Goal: Information Seeking & Learning: Check status

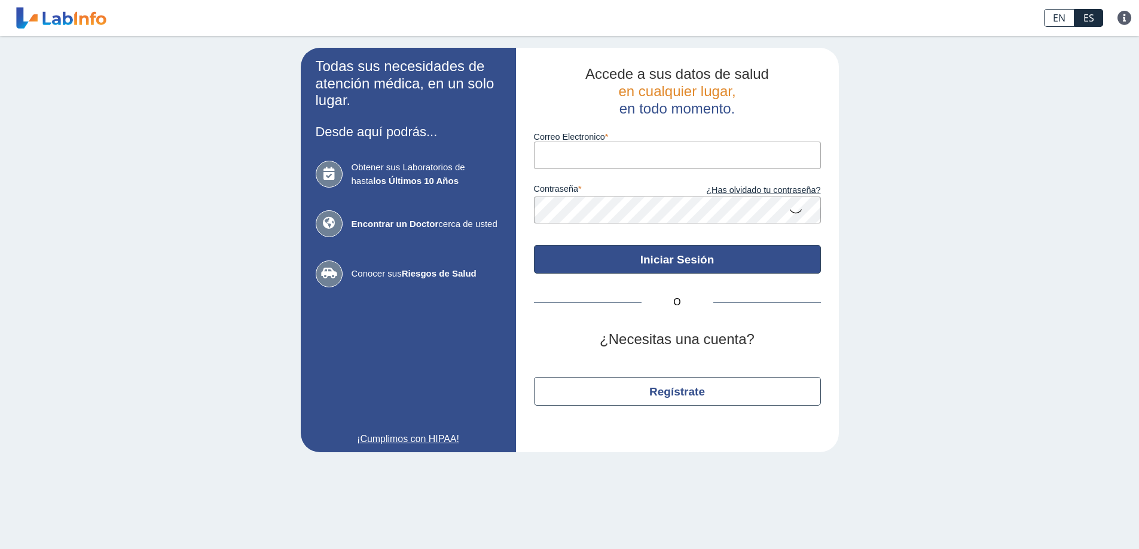
type input "[EMAIL_ADDRESS][DOMAIN_NAME]"
click at [662, 262] on button "Iniciar Sesión" at bounding box center [677, 259] width 287 height 29
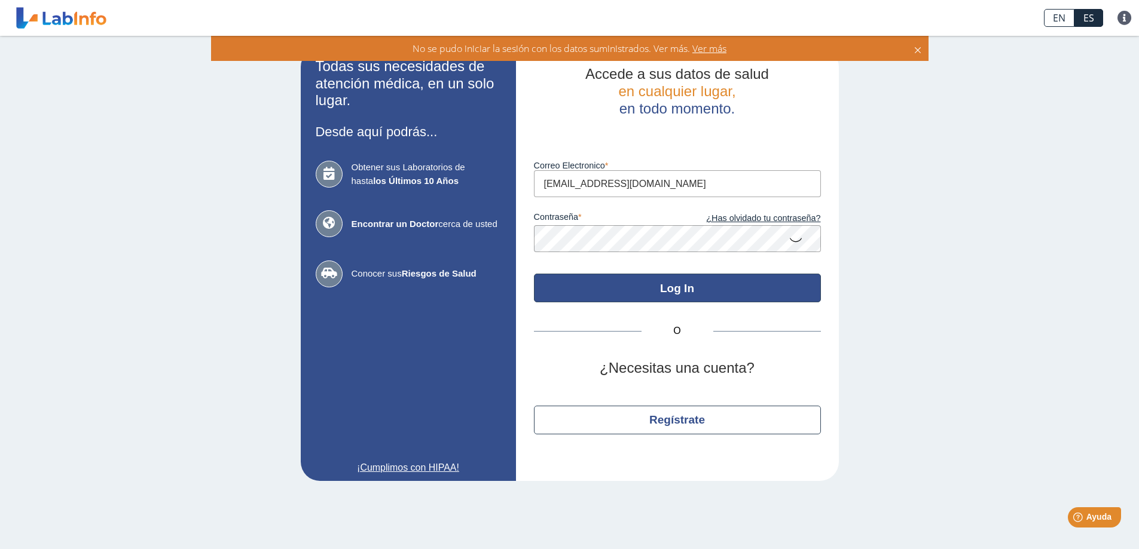
click at [744, 292] on button "Log In" at bounding box center [677, 288] width 287 height 29
click at [698, 282] on button "Log In" at bounding box center [677, 288] width 287 height 29
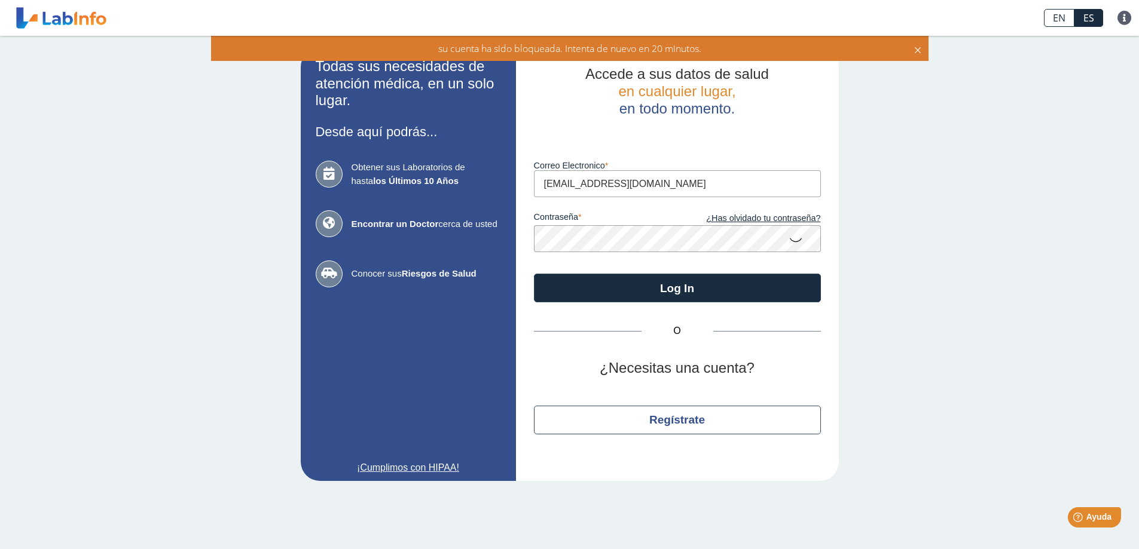
click at [799, 239] on icon at bounding box center [795, 239] width 14 height 23
click at [796, 219] on link "¿Has olvidado tu contraseña?" at bounding box center [748, 218] width 143 height 13
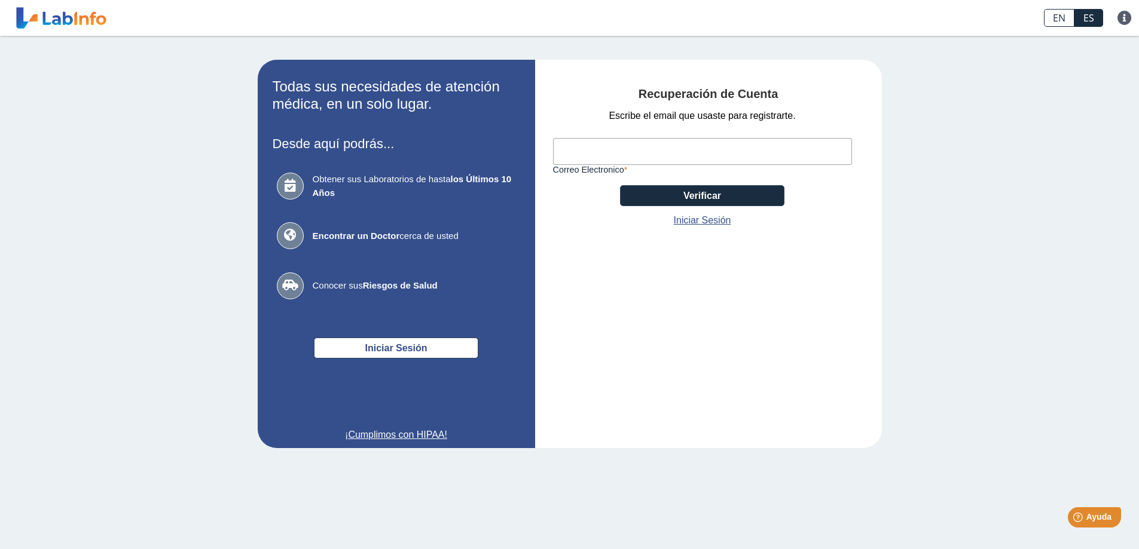
click at [641, 152] on input "Correo Electronico" at bounding box center [702, 151] width 299 height 27
type input "alexandrarodriguez776@gmail.com"
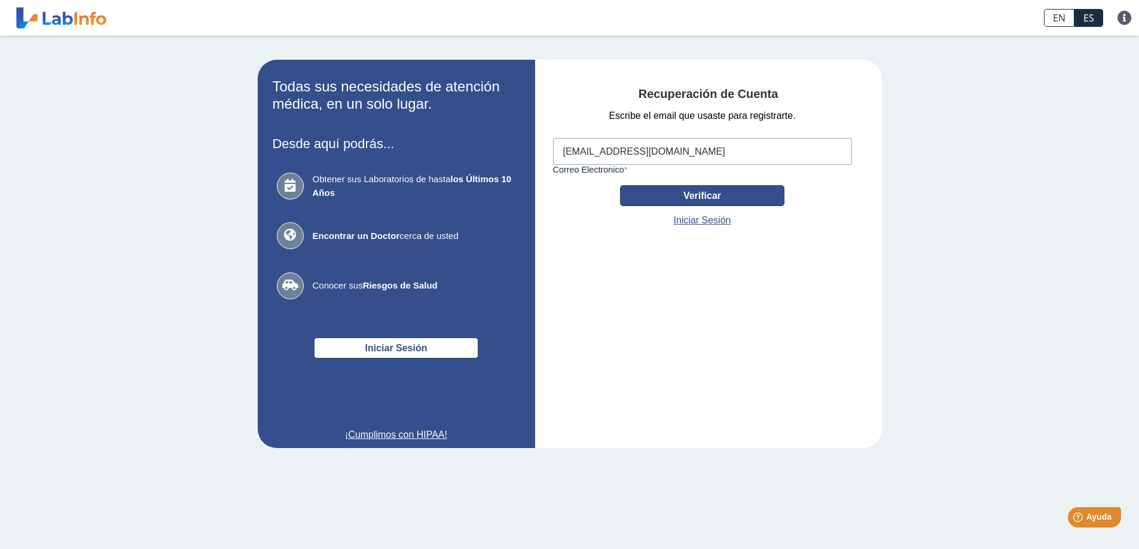
click at [695, 192] on button "Verificar" at bounding box center [702, 195] width 164 height 21
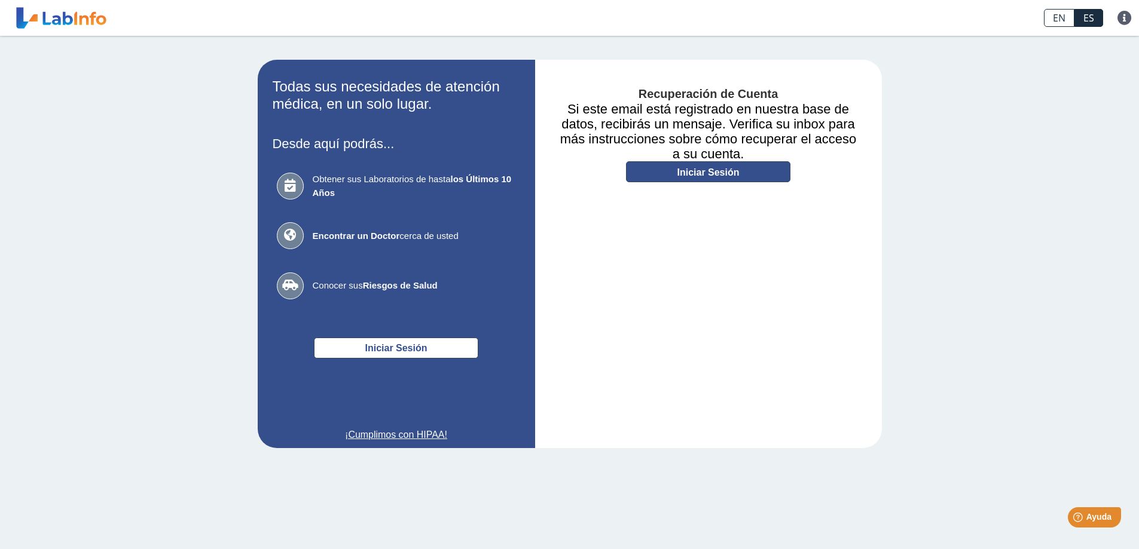
click at [681, 165] on link "Iniciar Sesión" at bounding box center [708, 171] width 164 height 21
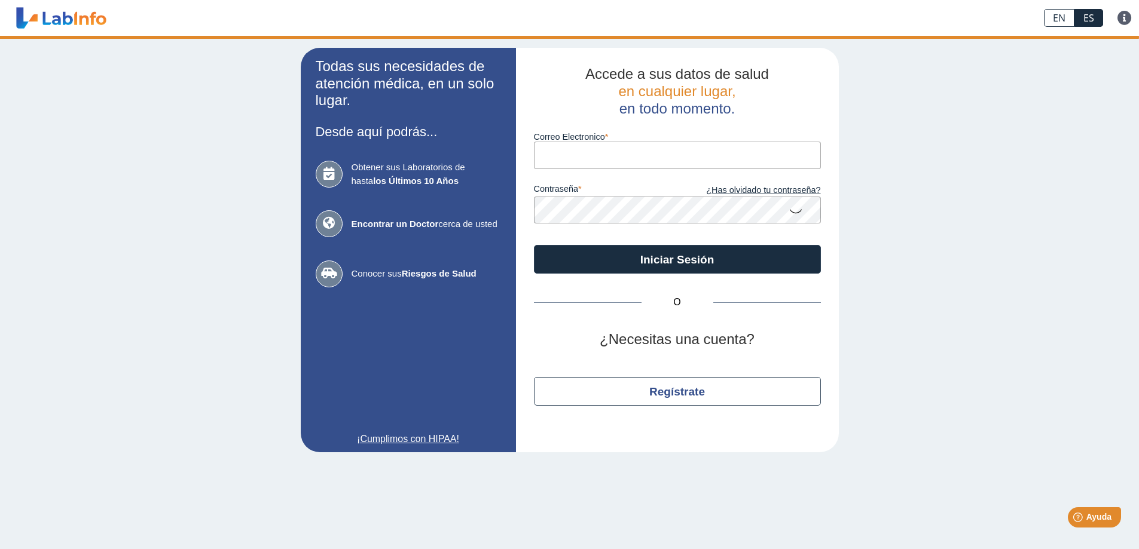
type input "alexandrarodriguez776@gmail.com"
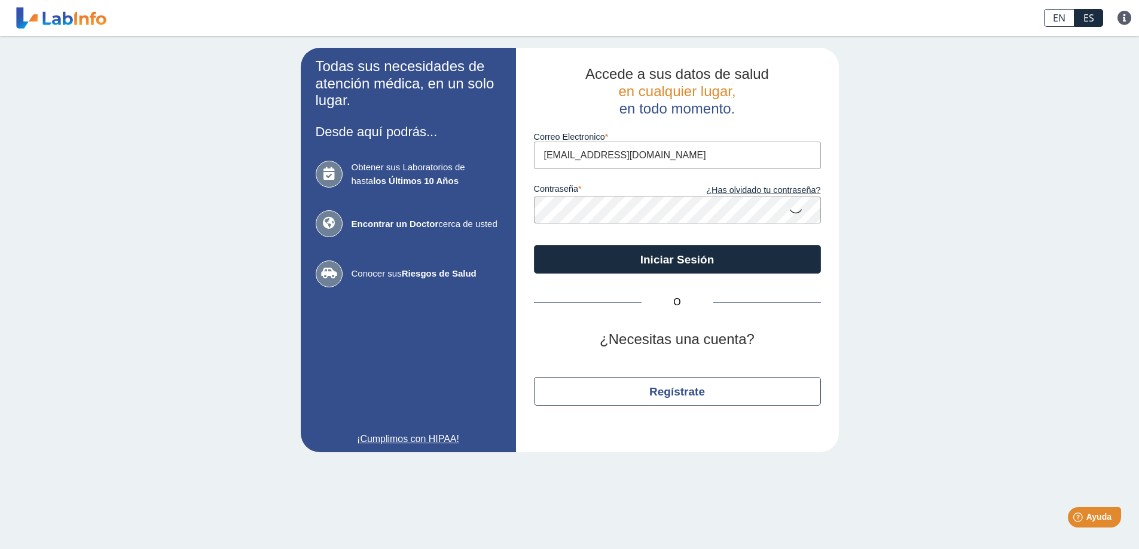
click at [544, 225] on form "Correo Electronico alexandrarodriguez776@gmail.com contraseña ¿Has olvidado tu …" at bounding box center [677, 195] width 287 height 157
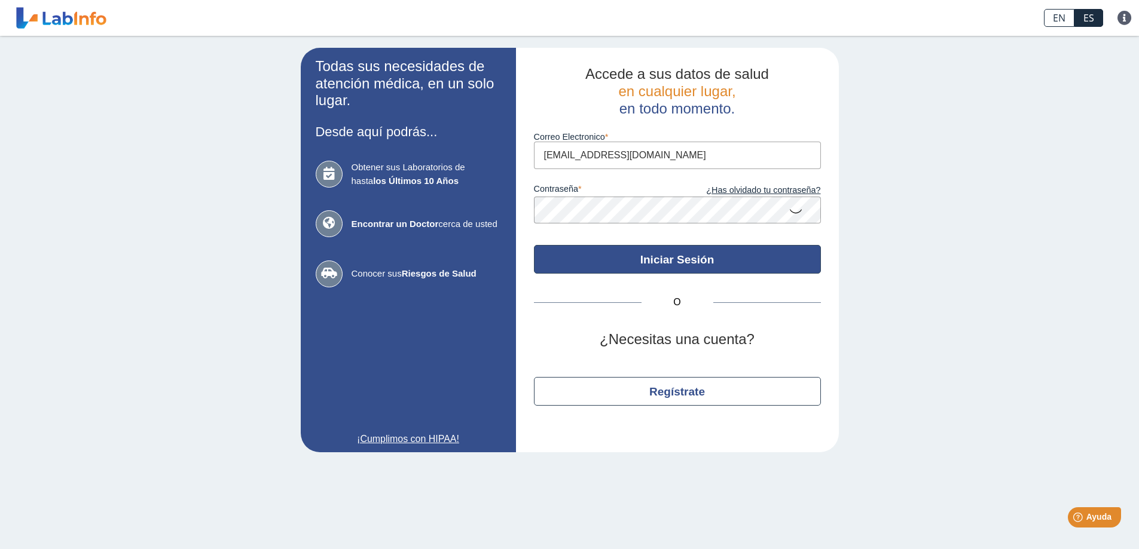
click at [800, 259] on button "Iniciar Sesión" at bounding box center [677, 259] width 287 height 29
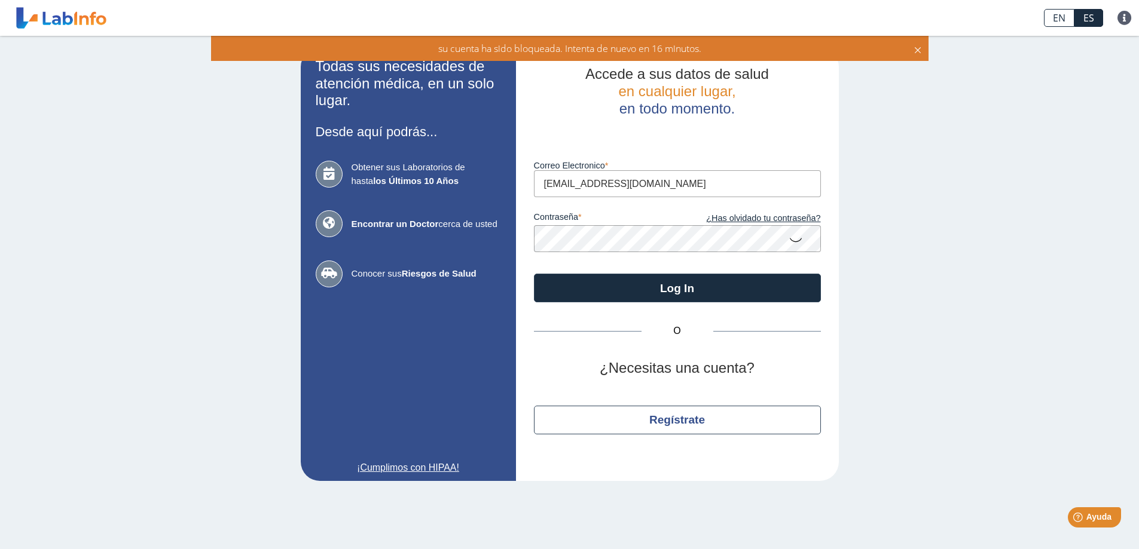
click at [800, 243] on icon at bounding box center [795, 239] width 14 height 23
click at [797, 237] on icon at bounding box center [795, 239] width 14 height 22
click at [797, 237] on icon at bounding box center [795, 239] width 14 height 23
click at [776, 217] on link "¿Has olvidado tu contraseña?" at bounding box center [748, 218] width 143 height 13
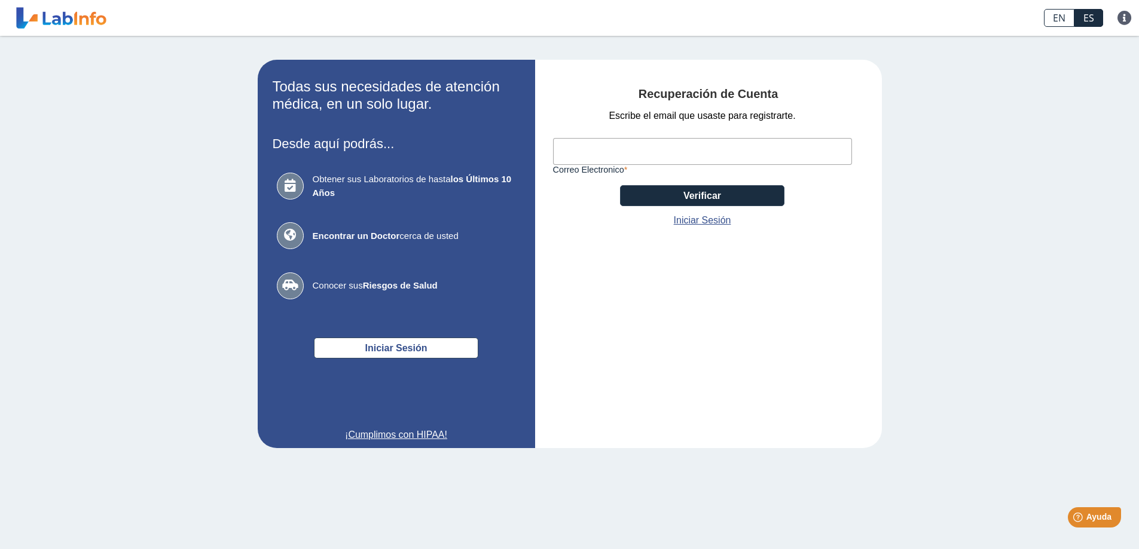
click at [643, 160] on input "Correo Electronico" at bounding box center [702, 151] width 299 height 27
type input "alexandrarodriguez776@gmail.com"
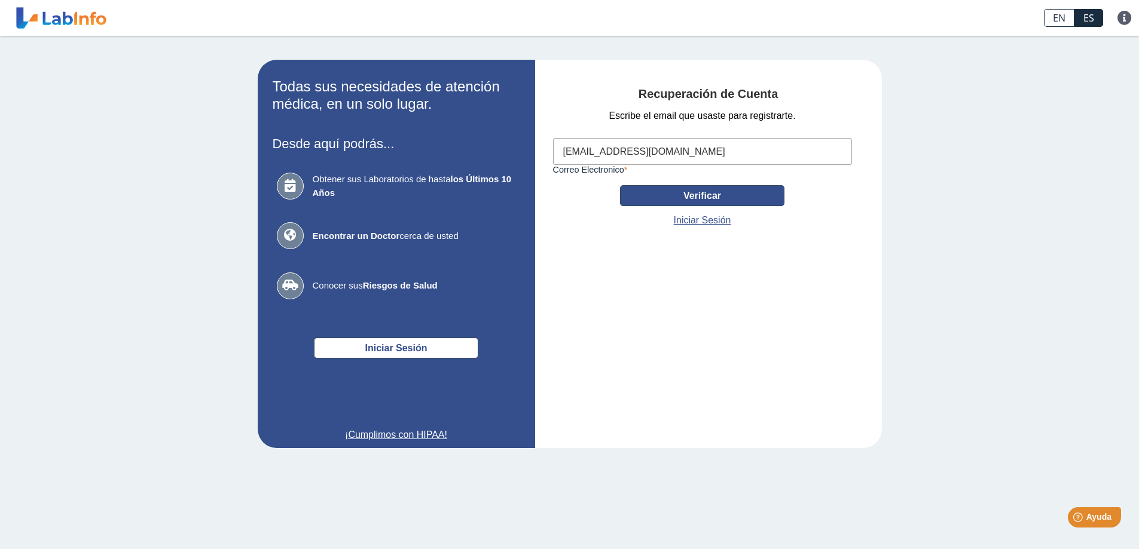
click at [695, 194] on button "Verificar" at bounding box center [702, 195] width 164 height 21
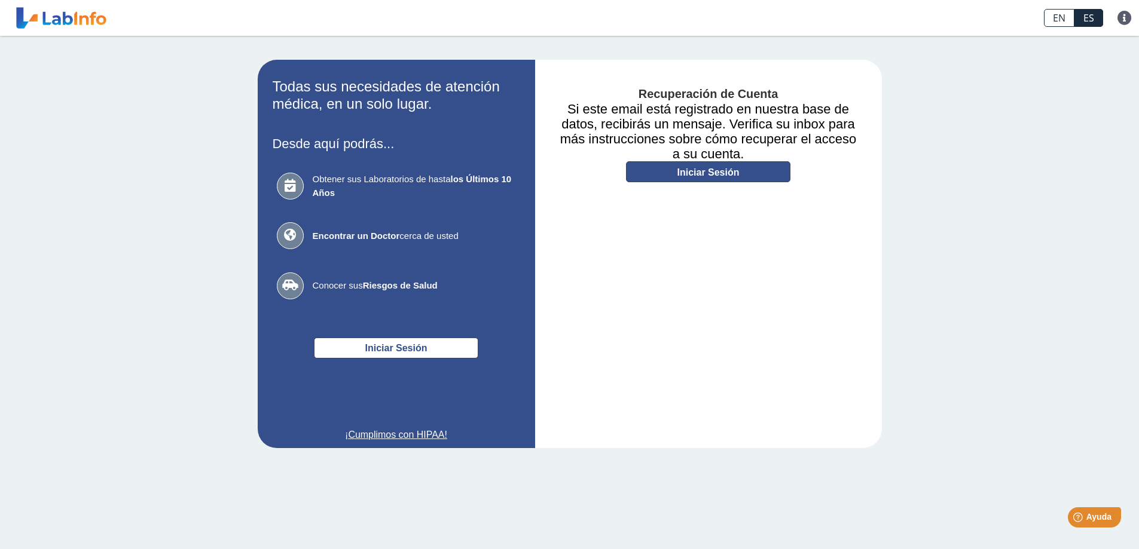
click at [739, 165] on link "Iniciar Sesión" at bounding box center [708, 171] width 164 height 21
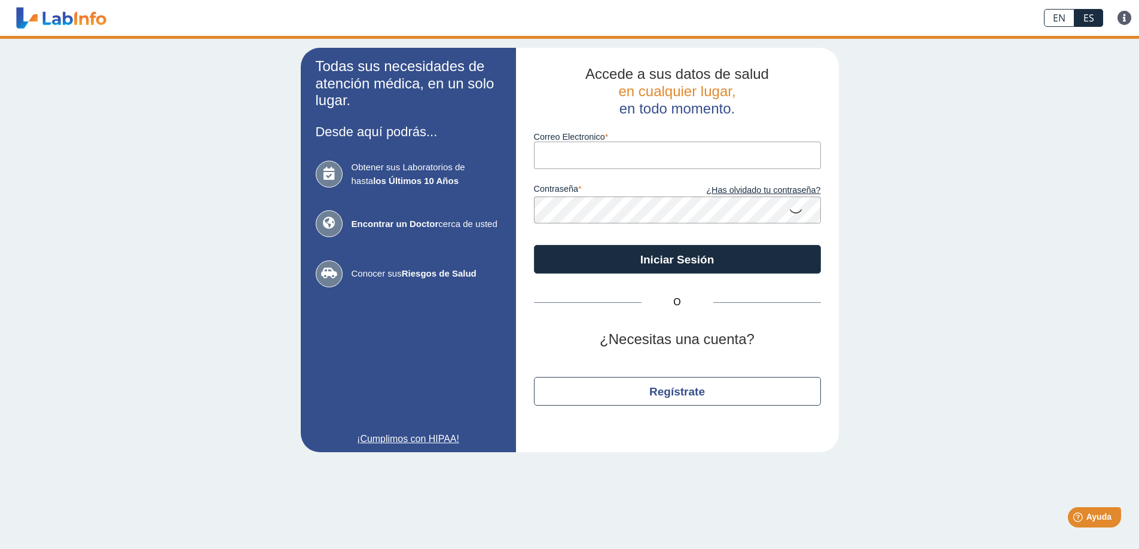
type input "alexandrarodriguez776@gmail.com"
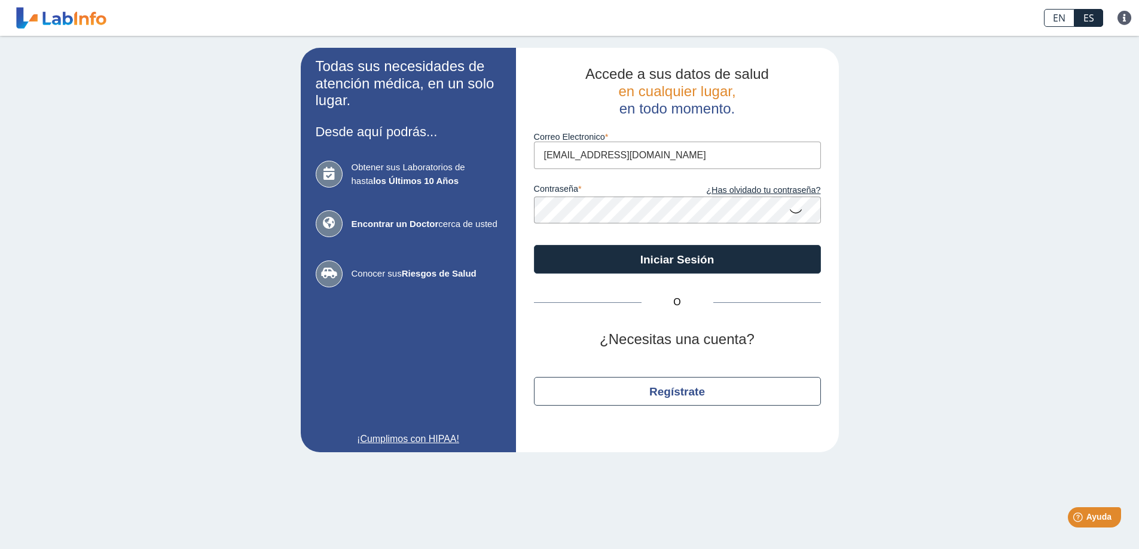
click at [505, 191] on app-login "Todas sus necesidades de atención médica, en un solo lugar. Desde aquí podrás..…" at bounding box center [570, 250] width 538 height 405
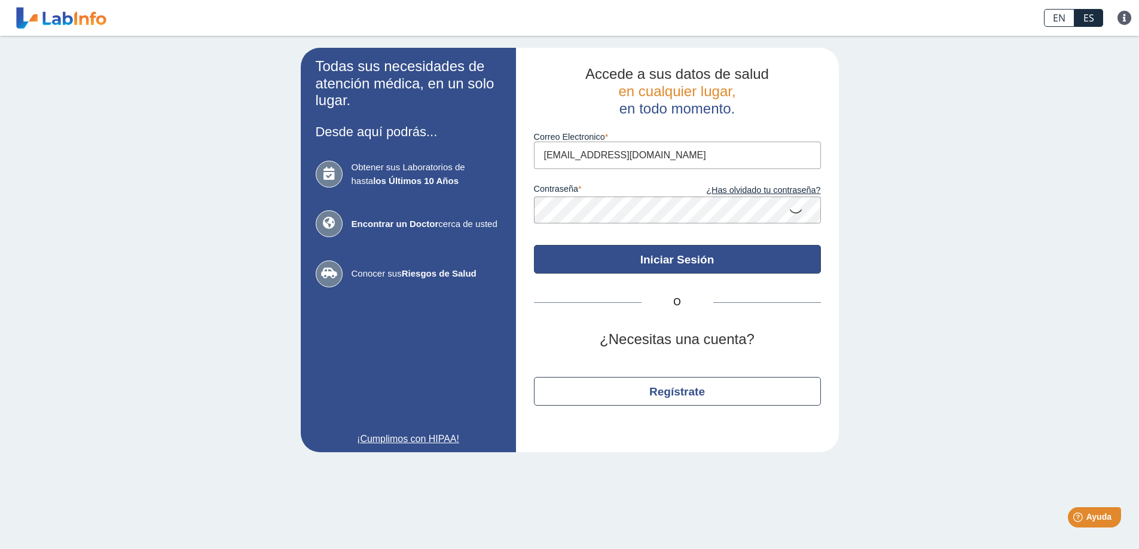
click at [774, 261] on button "Iniciar Sesión" at bounding box center [677, 259] width 287 height 29
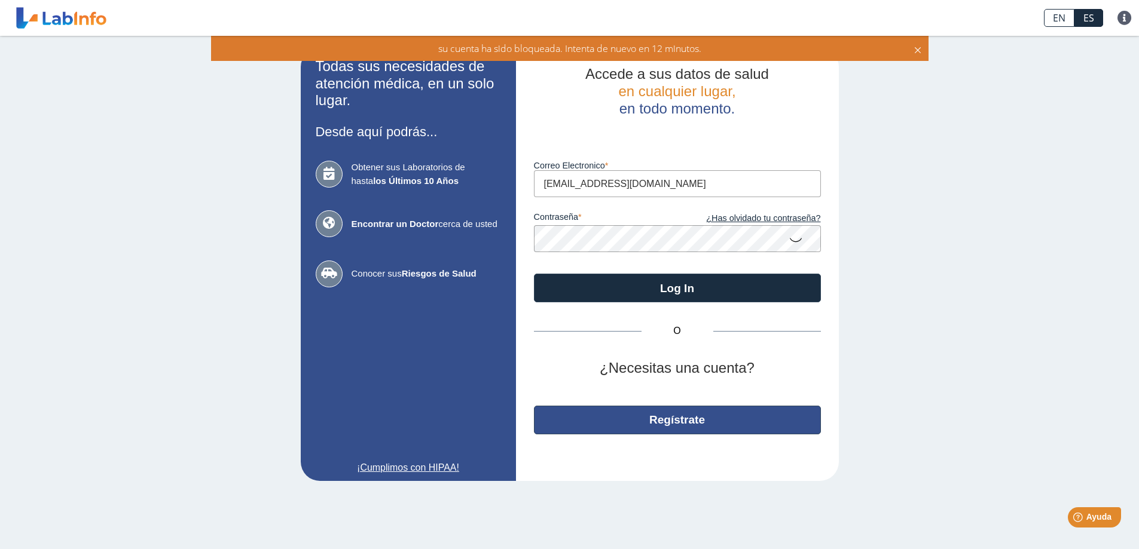
click at [681, 413] on button "Regístrate" at bounding box center [677, 420] width 287 height 29
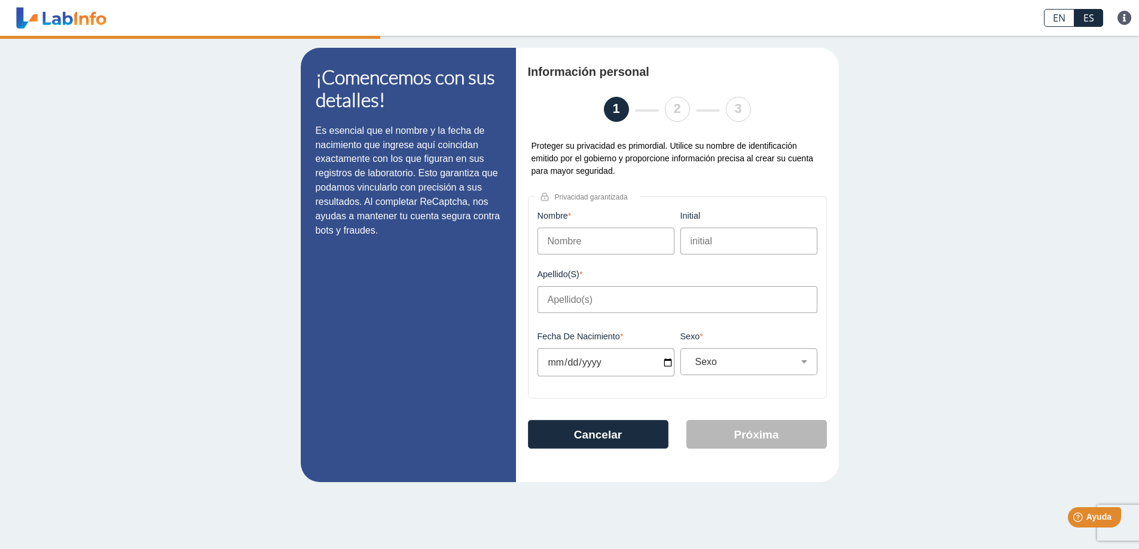
click at [629, 240] on input "Nombre" at bounding box center [605, 241] width 137 height 27
type input "isabel"
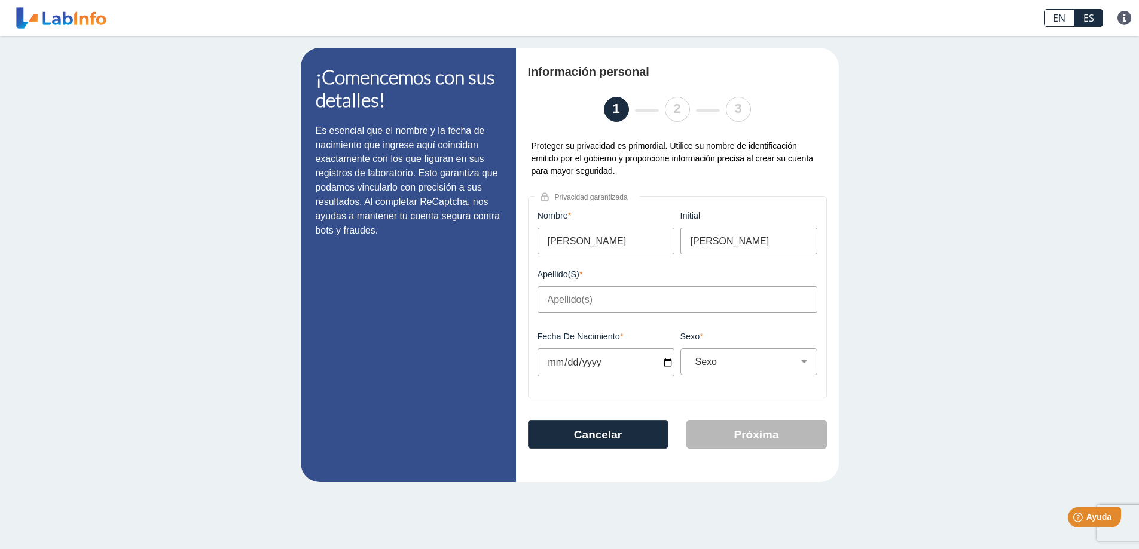
type input "figueroa"
drag, startPoint x: 607, startPoint y: 234, endPoint x: 448, endPoint y: 219, distance: 160.2
click at [448, 219] on app-registration "¡Comencemos con sus detalles! Es esencial que el nombre y la fecha de nacimient…" at bounding box center [570, 265] width 538 height 435
type input "Alexandra"
type input "Rodriguez"
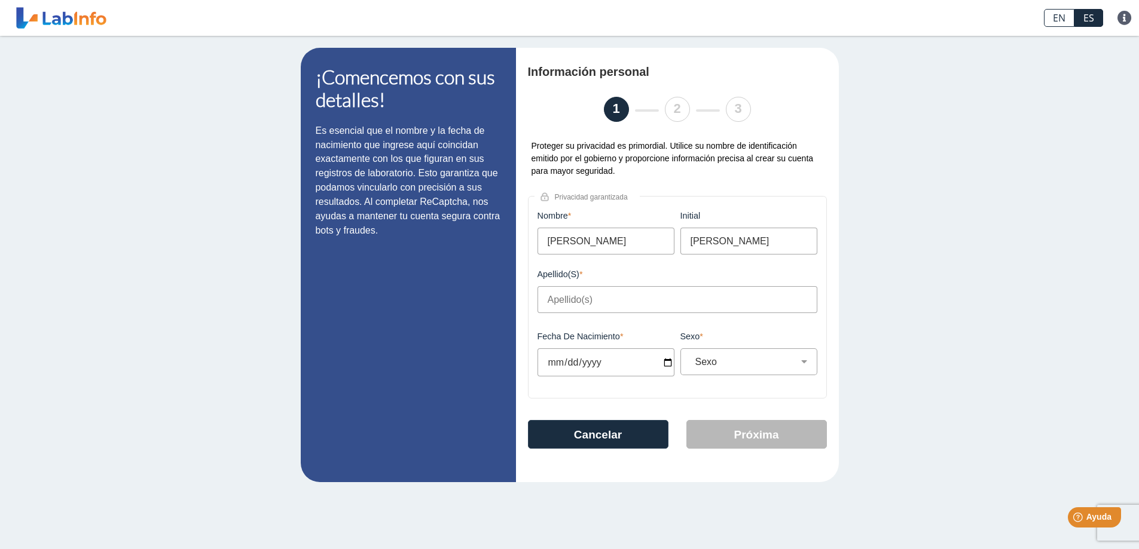
drag, startPoint x: 757, startPoint y: 245, endPoint x: 590, endPoint y: 259, distance: 168.0
click at [590, 259] on form "Nombre Alexandra Este campo es requerido initial Rodriguez Este campo es requer…" at bounding box center [677, 303] width 286 height 184
click at [571, 310] on input "Apellido(s)" at bounding box center [677, 299] width 280 height 27
type input "Rodriguez Pabon"
click at [554, 387] on div "Fecha de Nacimiento Este campo es requerido" at bounding box center [605, 362] width 143 height 60
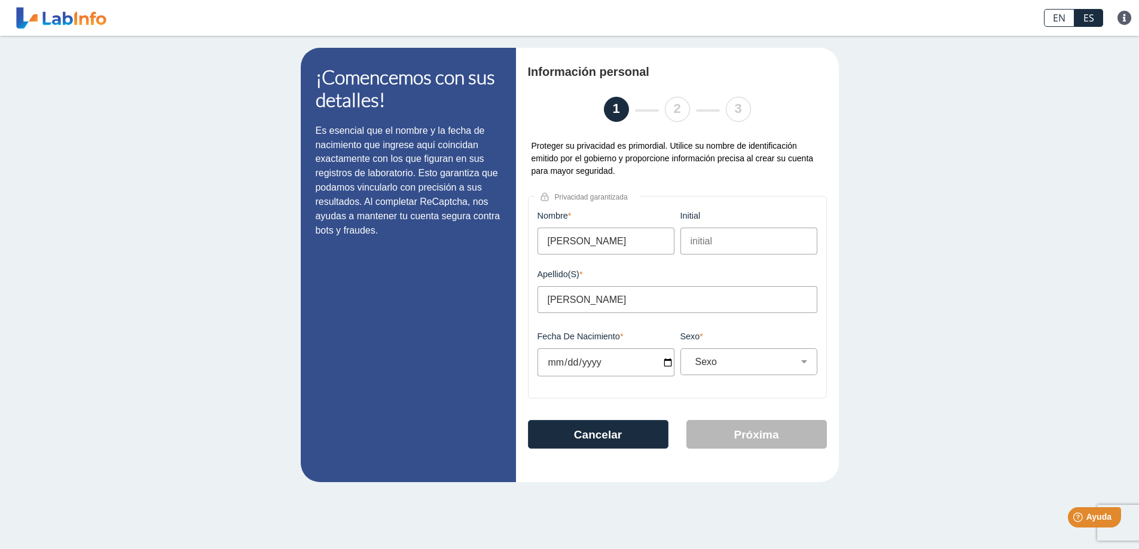
click at [551, 363] on input "Fecha de Nacimiento" at bounding box center [605, 362] width 137 height 28
type input "1940-05-31"
click at [762, 361] on select "Sexo Masculino Femenino" at bounding box center [753, 361] width 126 height 11
select select "F"
click at [690, 356] on select "Sexo Masculino Femenino" at bounding box center [753, 361] width 126 height 11
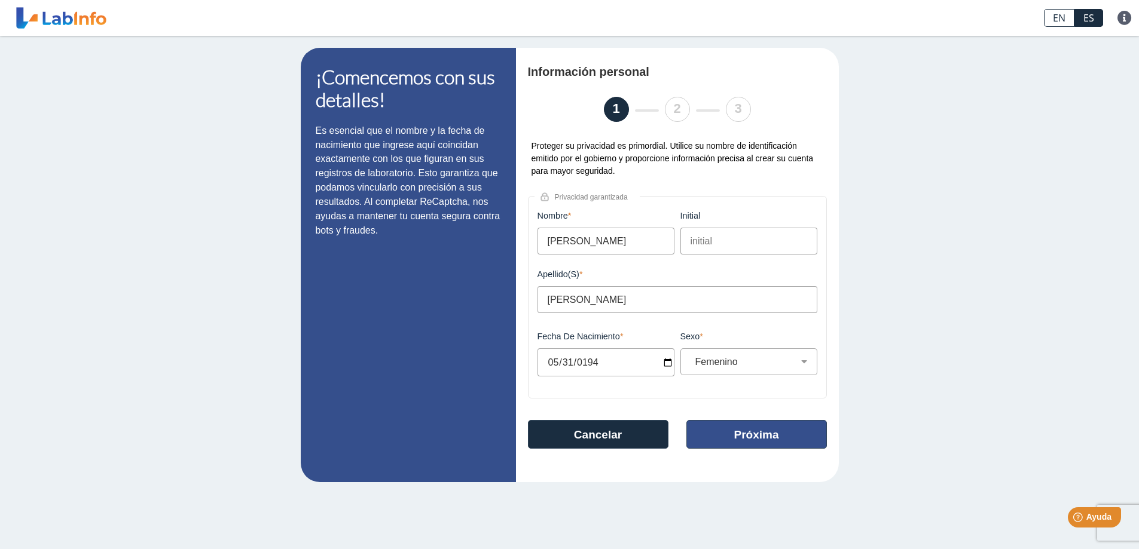
click at [729, 430] on button "Próxima" at bounding box center [756, 434] width 140 height 29
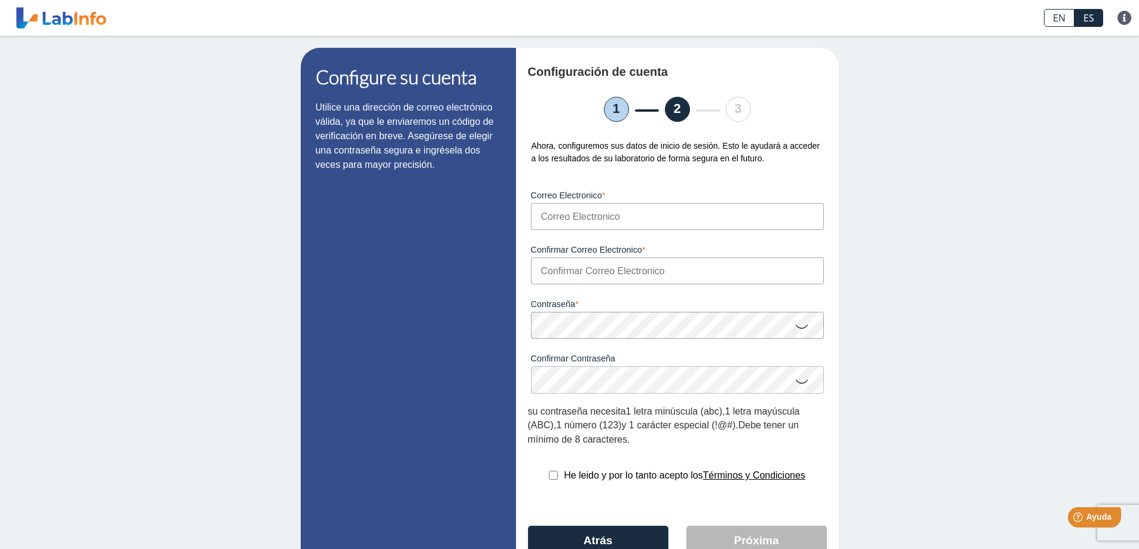
click at [630, 221] on input "Correo Electronico" at bounding box center [677, 216] width 293 height 27
type input "alexandrarodriguez776@gmail.com"
click at [594, 267] on input "Confirmar Correo Electronico" at bounding box center [677, 271] width 293 height 27
type input "Alexandrarodriguez776@gmail.com"
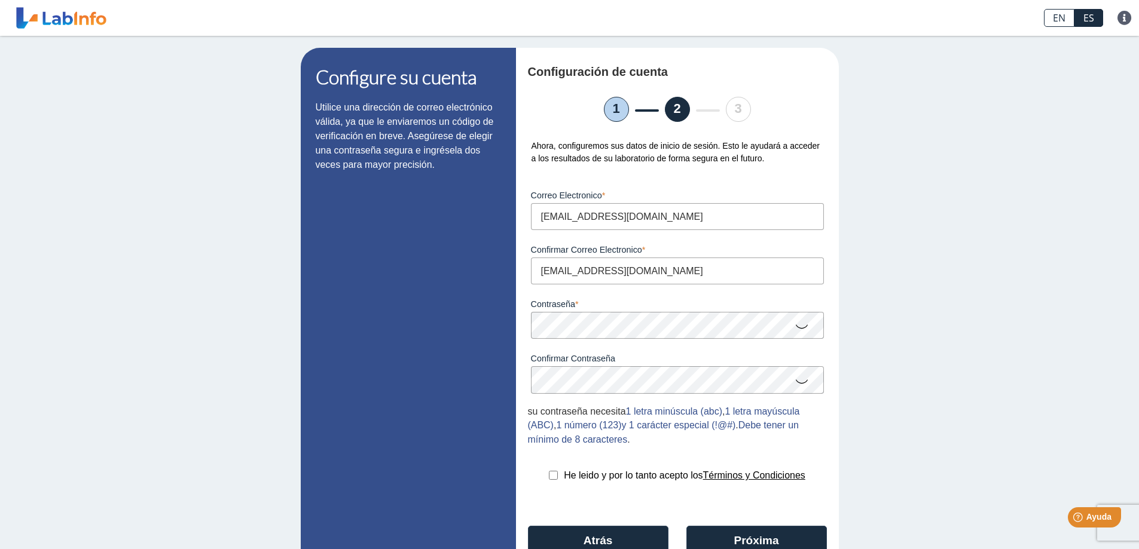
click at [549, 478] on input "checkbox" at bounding box center [553, 475] width 9 height 9
checkbox input "true"
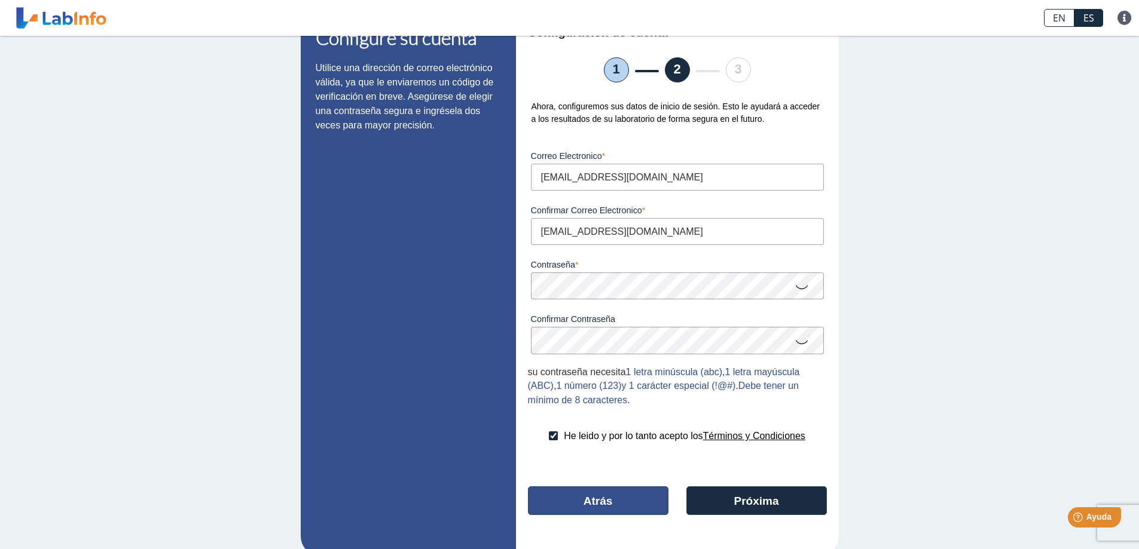
scroll to position [58, 0]
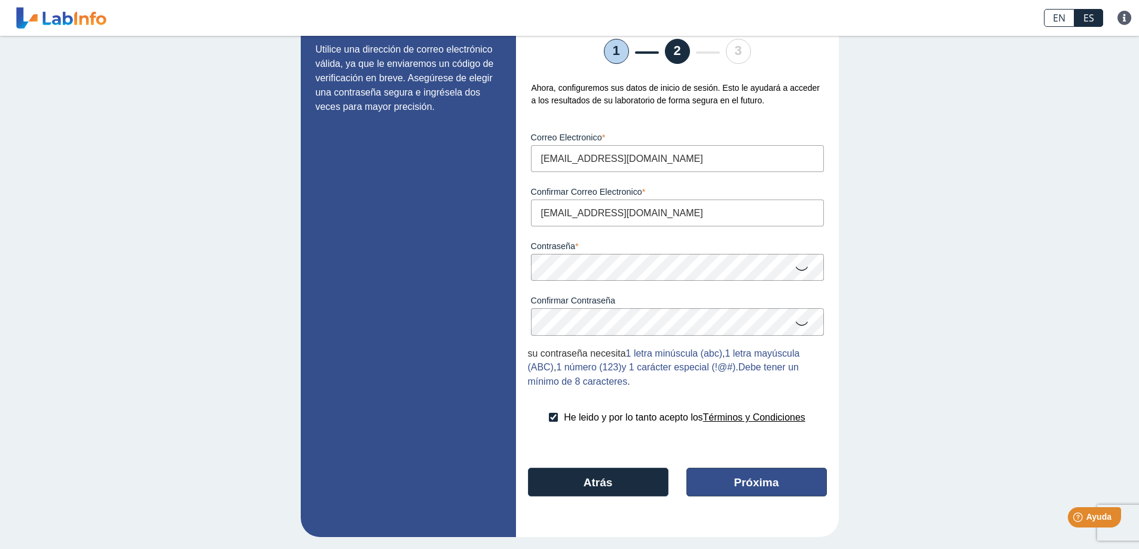
click at [785, 485] on button "Próxima" at bounding box center [756, 482] width 140 height 29
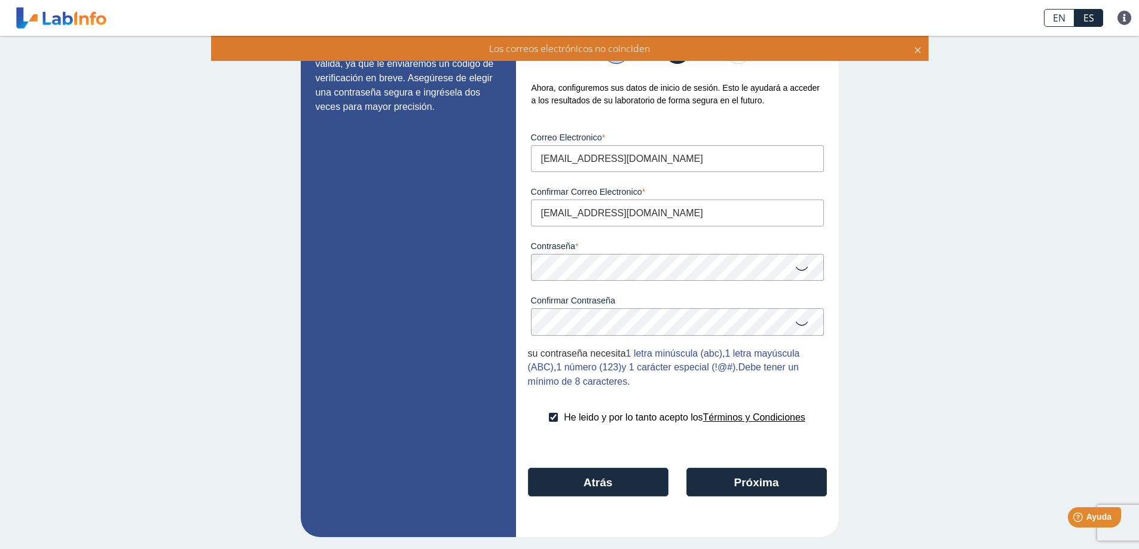
drag, startPoint x: 711, startPoint y: 214, endPoint x: 490, endPoint y: 200, distance: 222.2
click at [490, 200] on app-registration "Configure su cuenta Utilice una dirección de correo electrónico válida, ya que …" at bounding box center [570, 264] width 538 height 548
type input "alexandrarodriguez776@gmail.com"
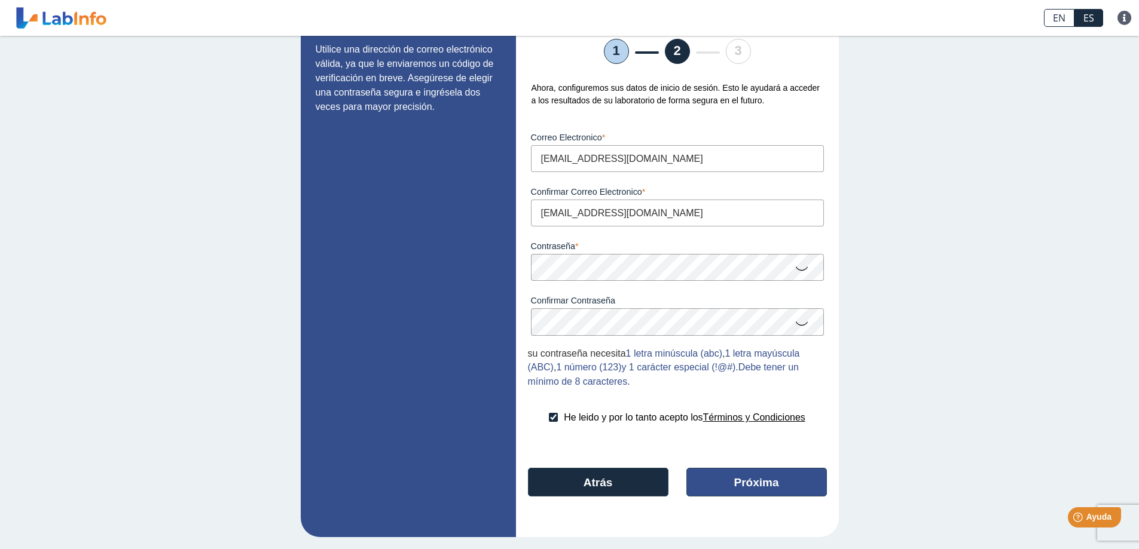
click at [768, 480] on button "Próxima" at bounding box center [756, 482] width 140 height 29
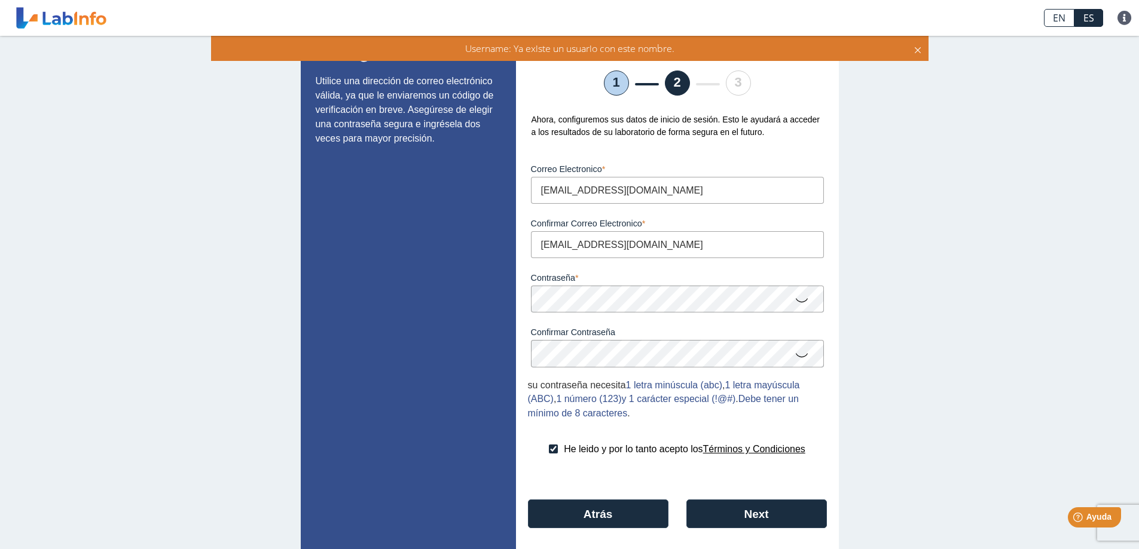
scroll to position [0, 0]
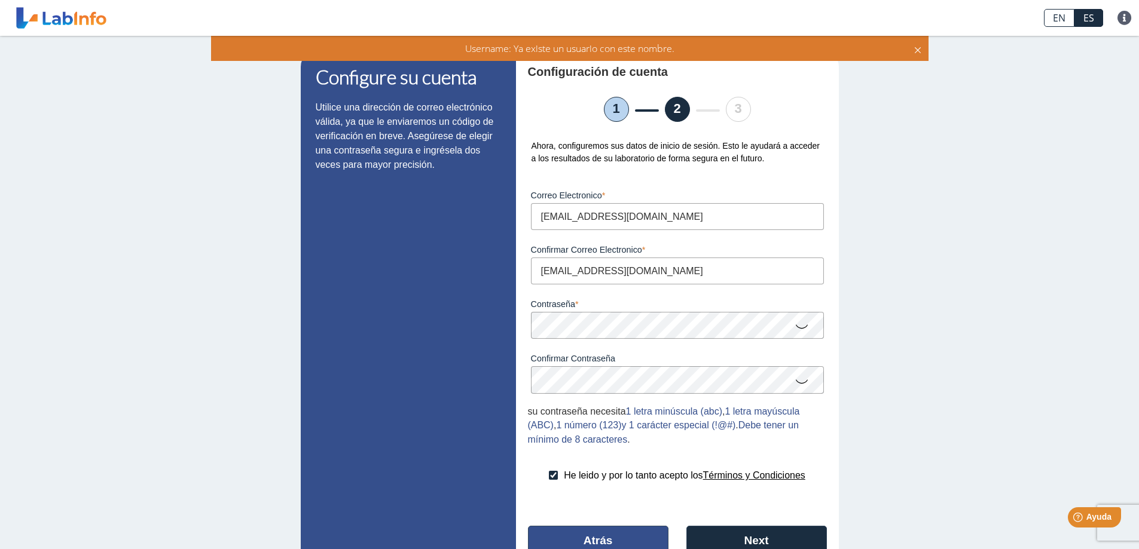
click at [629, 533] on button "Atrás" at bounding box center [598, 540] width 140 height 29
select select "F"
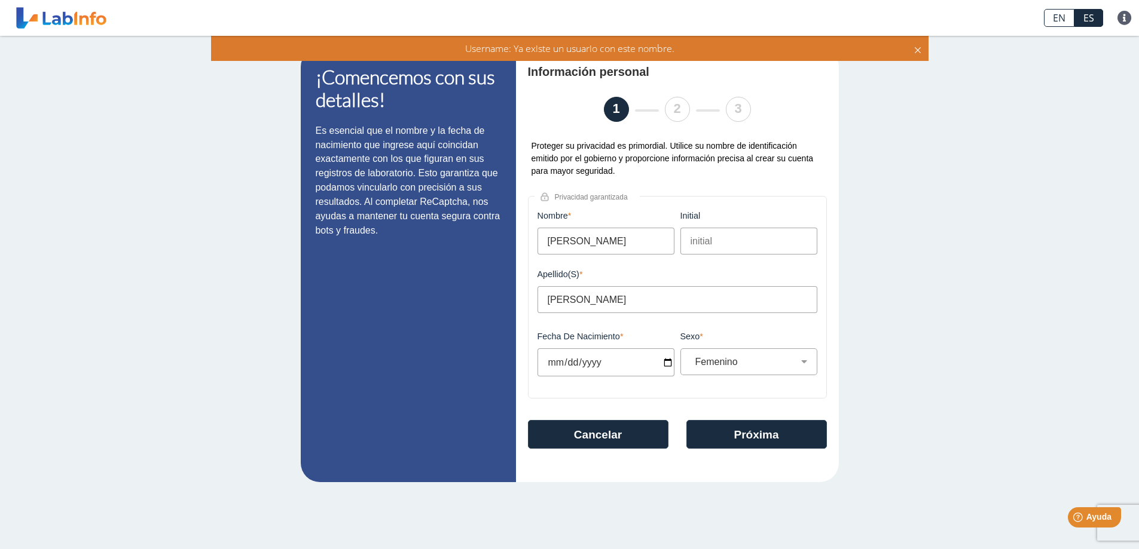
click at [629, 533] on main "¡Comencemos con sus detalles! Es esencial que el nombre y la fecha de nacimient…" at bounding box center [569, 292] width 1139 height 513
click at [603, 424] on button "Cancelar" at bounding box center [598, 434] width 140 height 29
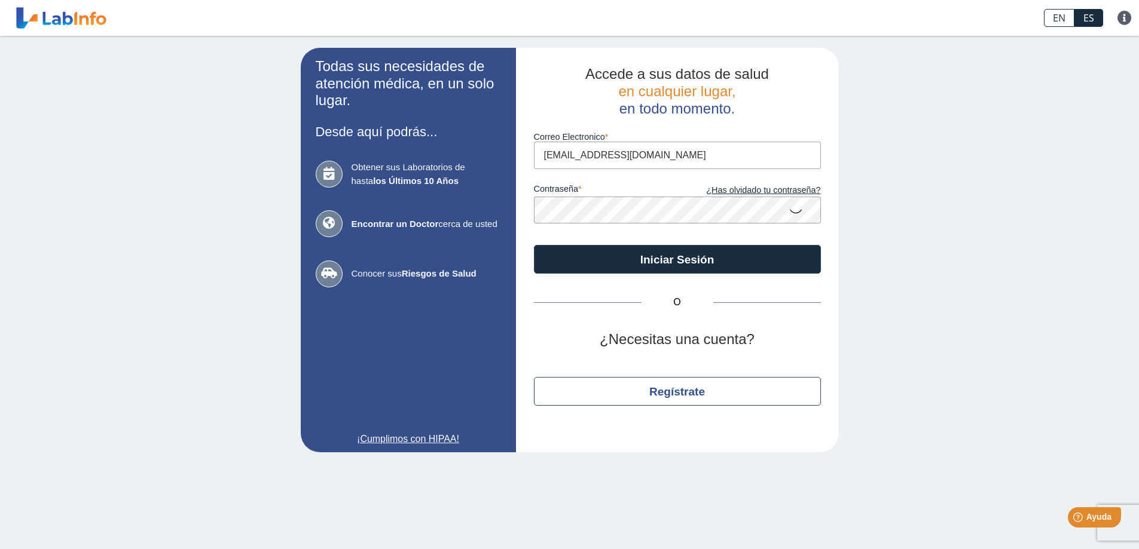
click at [301, 204] on app-login "Todas sus necesidades de atención médica, en un solo lugar. Desde aquí podrás..…" at bounding box center [570, 250] width 538 height 405
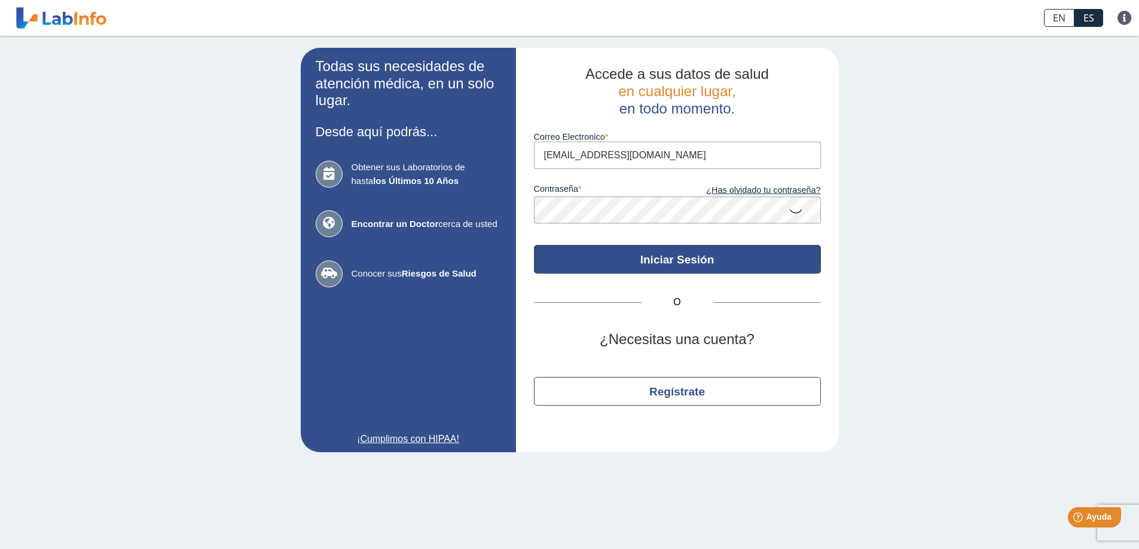
click at [758, 261] on button "Iniciar Sesión" at bounding box center [677, 259] width 287 height 29
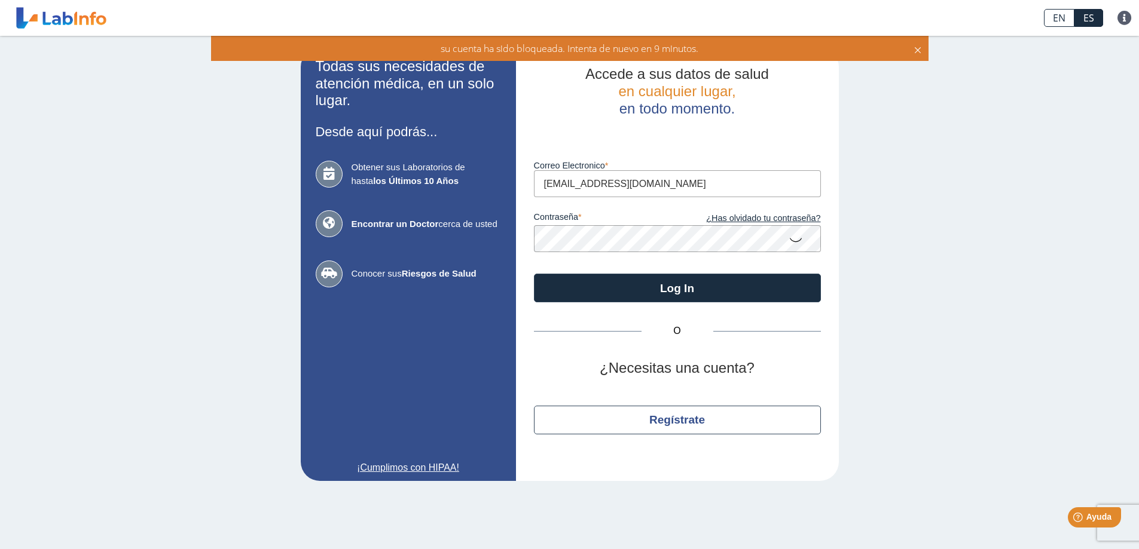
click at [790, 109] on h2 "Accede a sus datos de salud en cualquier lugar, en todo momento." at bounding box center [677, 91] width 287 height 51
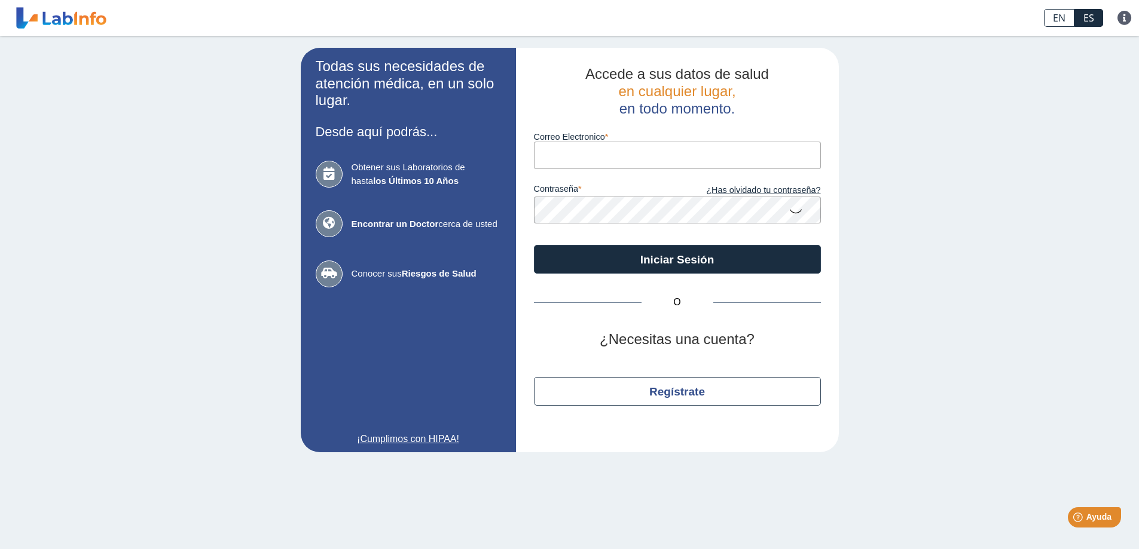
type input "[EMAIL_ADDRESS][DOMAIN_NAME]"
click at [794, 211] on icon at bounding box center [795, 210] width 14 height 23
type input "[EMAIL_ADDRESS][DOMAIN_NAME]"
click at [788, 205] on icon at bounding box center [795, 210] width 14 height 23
click at [443, 181] on app-login "Todas sus necesidades de atención médica, en un solo lugar. Desde aquí podrás..…" at bounding box center [570, 250] width 538 height 405
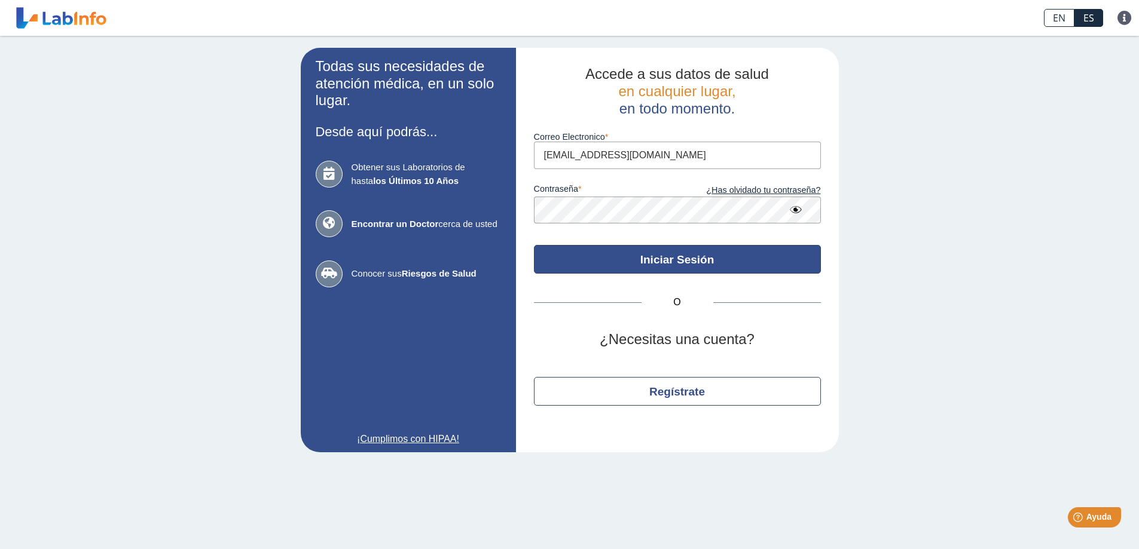
click at [802, 253] on button "Iniciar Sesión" at bounding box center [677, 259] width 287 height 29
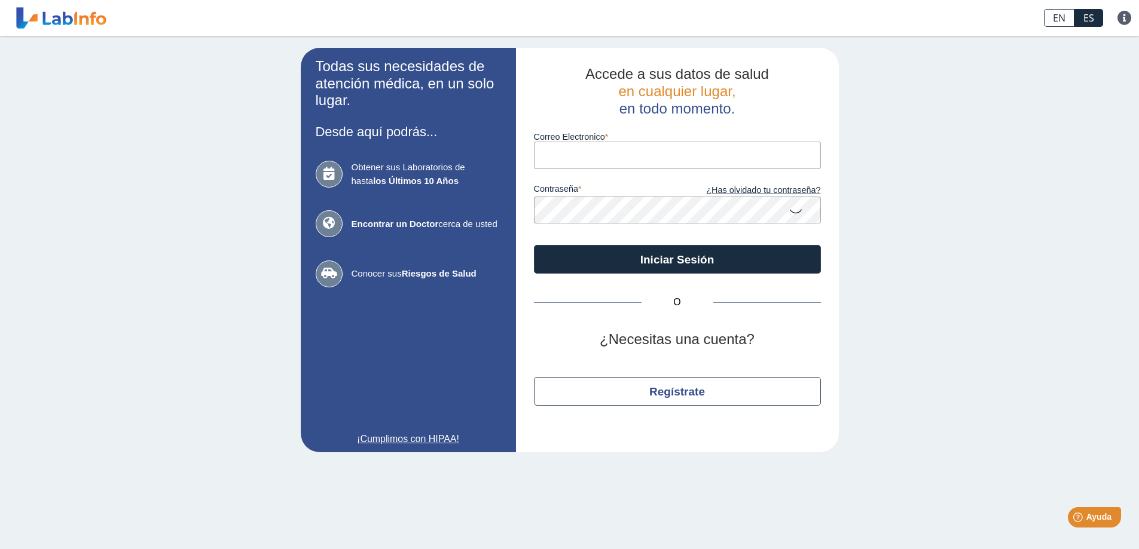
type input "[EMAIL_ADDRESS][DOMAIN_NAME]"
click at [797, 214] on icon at bounding box center [795, 210] width 14 height 23
click at [401, 207] on app-login "Todas sus necesidades de atención médica, en un solo lugar. Desde aquí podrás..…" at bounding box center [570, 250] width 538 height 405
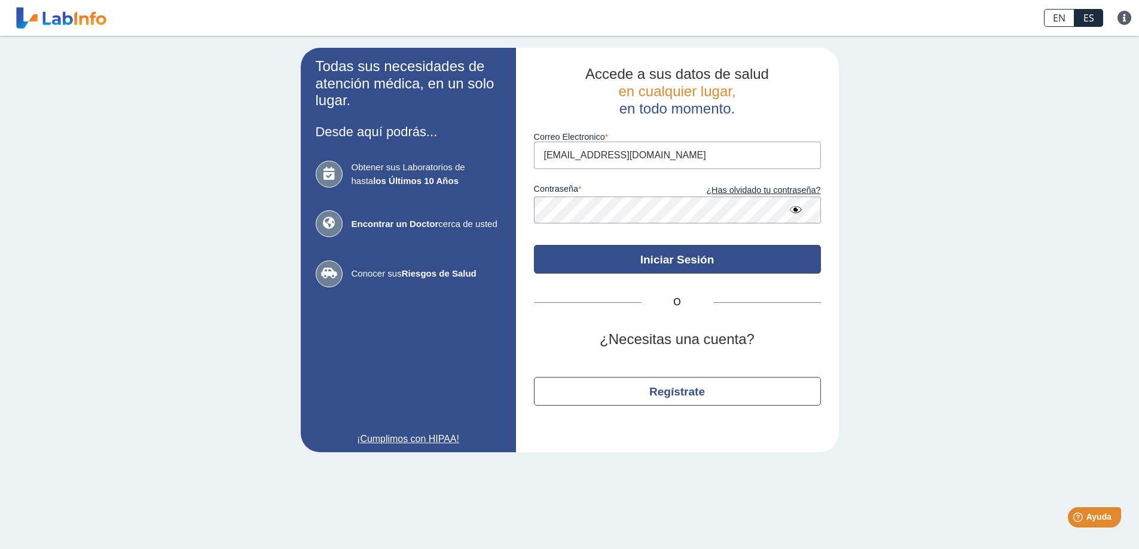
click at [579, 255] on button "Iniciar Sesión" at bounding box center [677, 259] width 287 height 29
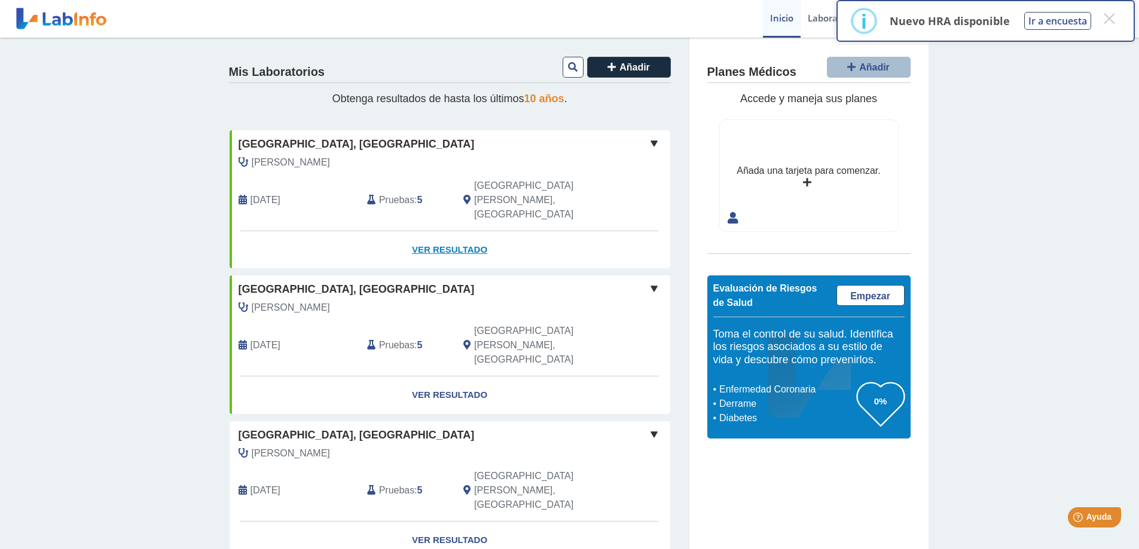
click at [450, 231] on link "Ver Resultado" at bounding box center [450, 250] width 441 height 38
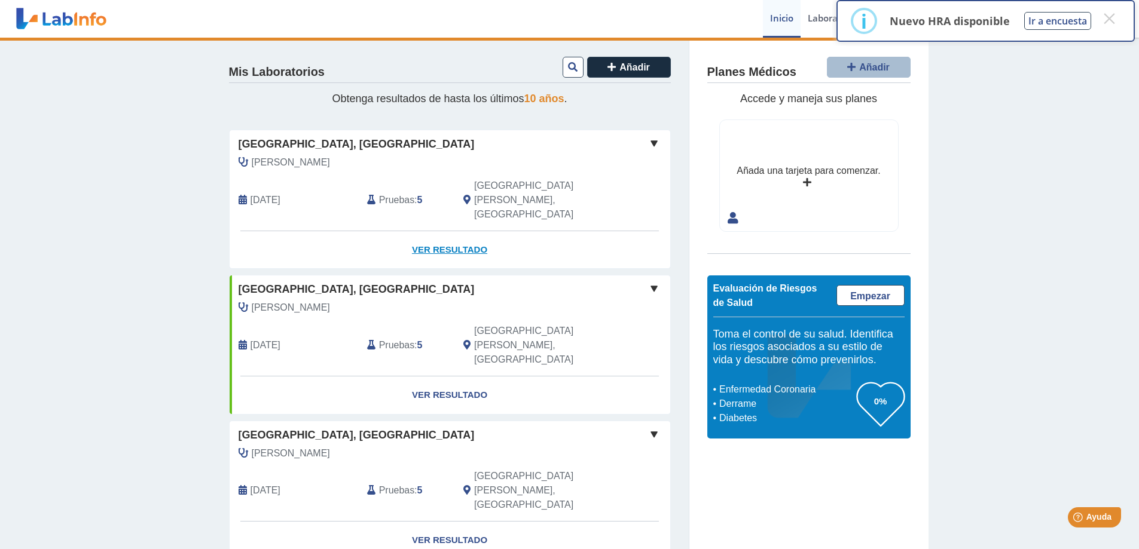
click at [473, 231] on link "Ver Resultado" at bounding box center [450, 250] width 441 height 38
click at [1111, 21] on button "×" at bounding box center [1109, 19] width 22 height 22
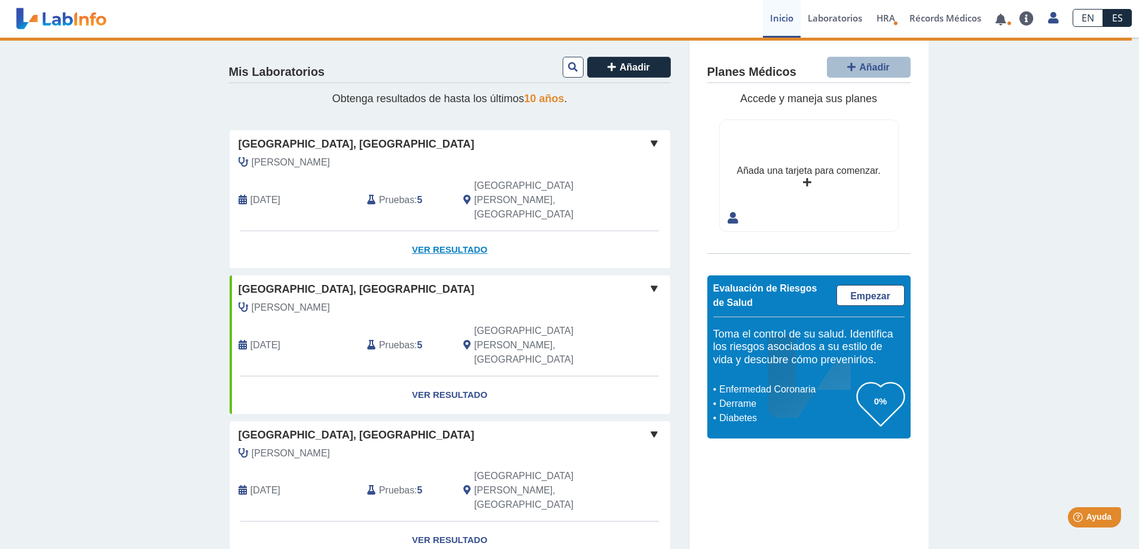
click at [455, 231] on link "Ver Resultado" at bounding box center [450, 250] width 441 height 38
click at [444, 231] on link "Ver Resultado" at bounding box center [450, 250] width 441 height 38
click at [467, 231] on link "Ver Resultado" at bounding box center [450, 250] width 441 height 38
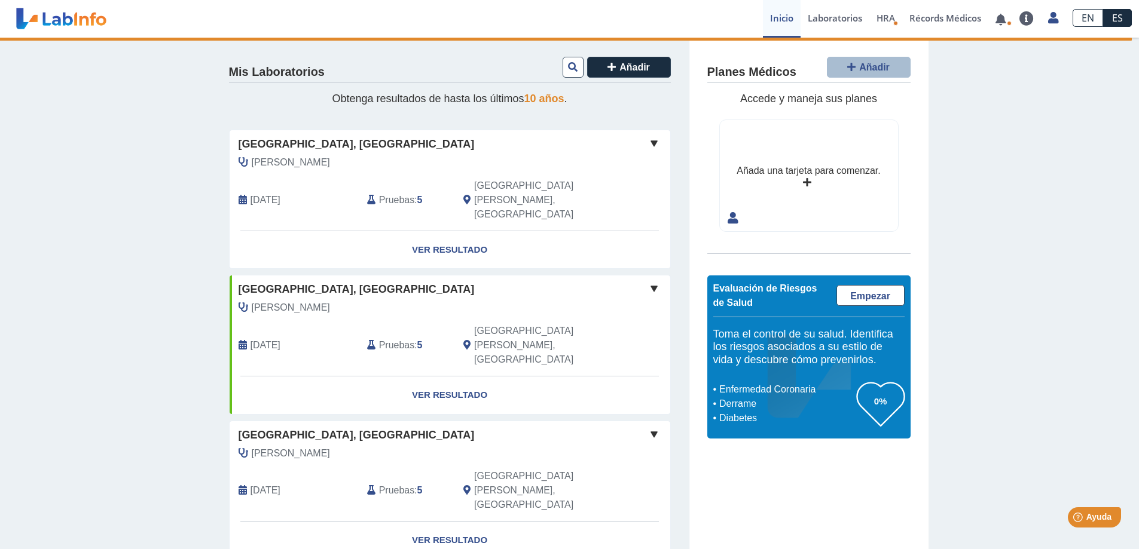
click at [122, 541] on div "Mis Laboratorios Añadir Obtenga resultados de hasta los últimos 10 años . Hospi…" at bounding box center [569, 538] width 1139 height 1001
click at [422, 231] on link "Ver Resultado" at bounding box center [450, 250] width 441 height 38
click at [124, 542] on div "Mis Laboratorios Añadir Obtenga resultados de hasta los últimos 10 años . Hospi…" at bounding box center [569, 538] width 1139 height 1001
click at [457, 231] on link "Ver Resultado" at bounding box center [450, 250] width 441 height 38
click at [129, 539] on div "Mis Laboratorios Añadir Obtenga resultados de hasta los últimos 10 años . Hospi…" at bounding box center [569, 538] width 1139 height 1001
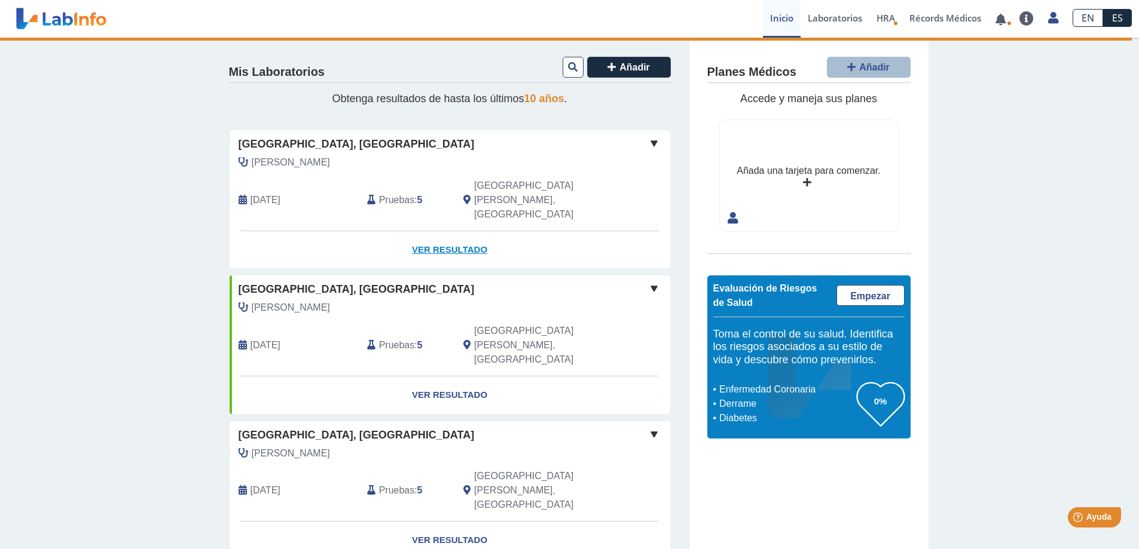
click at [424, 231] on link "Ver Resultado" at bounding box center [450, 250] width 441 height 38
drag, startPoint x: 116, startPoint y: 532, endPoint x: 117, endPoint y: 548, distance: 15.6
click at [117, 535] on div "Mis Laboratorios Añadir Obtenga resultados de hasta los últimos 10 años . Hospi…" at bounding box center [569, 538] width 1139 height 1001
click at [428, 231] on link "Ver Resultado" at bounding box center [450, 250] width 441 height 38
click at [157, 531] on div "Mis Laboratorios Añadir Obtenga resultados de hasta los últimos 10 años . Hospi…" at bounding box center [569, 538] width 1139 height 1001
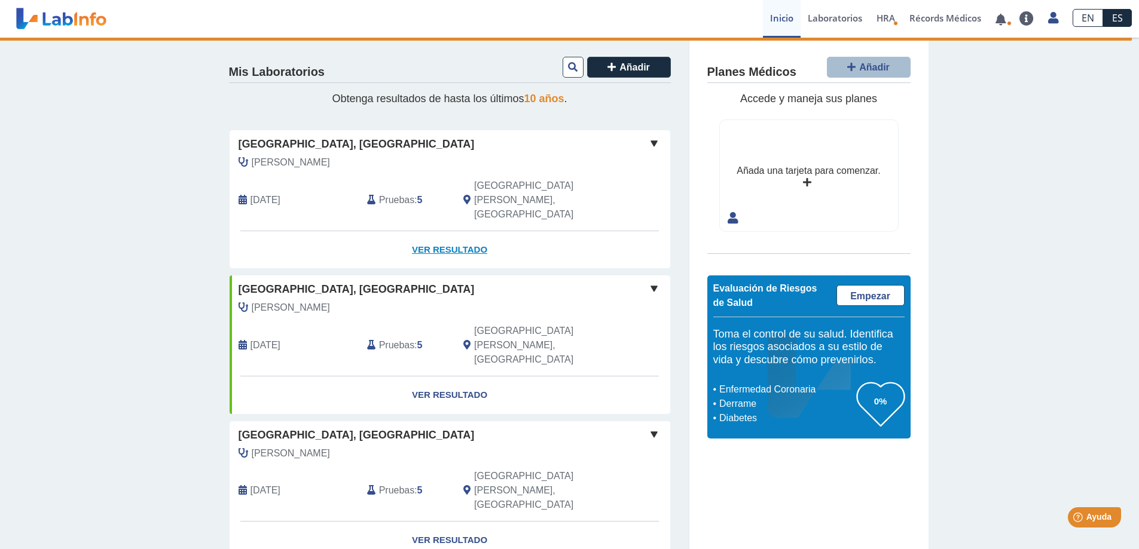
click at [441, 231] on link "Ver Resultado" at bounding box center [450, 250] width 441 height 38
click at [448, 231] on link "Ver Resultado" at bounding box center [450, 250] width 441 height 38
click at [649, 143] on span at bounding box center [654, 143] width 14 height 14
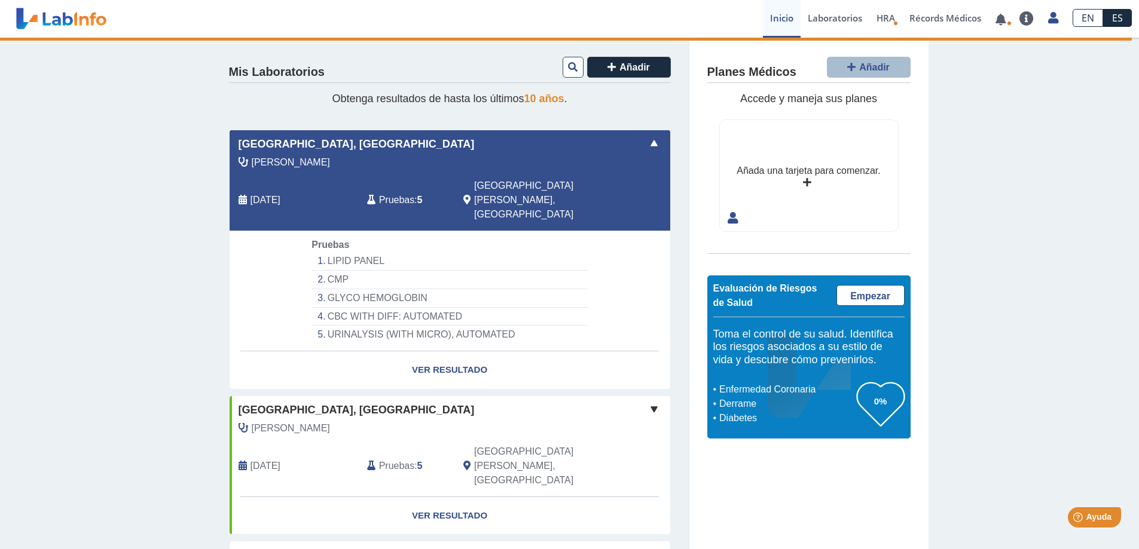
click at [341, 252] on li "LIPID PANEL" at bounding box center [449, 261] width 276 height 19
click at [390, 193] on span "Pruebas" at bounding box center [396, 200] width 35 height 14
click at [335, 271] on li "CMP" at bounding box center [449, 280] width 276 height 19
click at [336, 289] on li "GLYCO HEMOGLOBIN" at bounding box center [449, 298] width 276 height 19
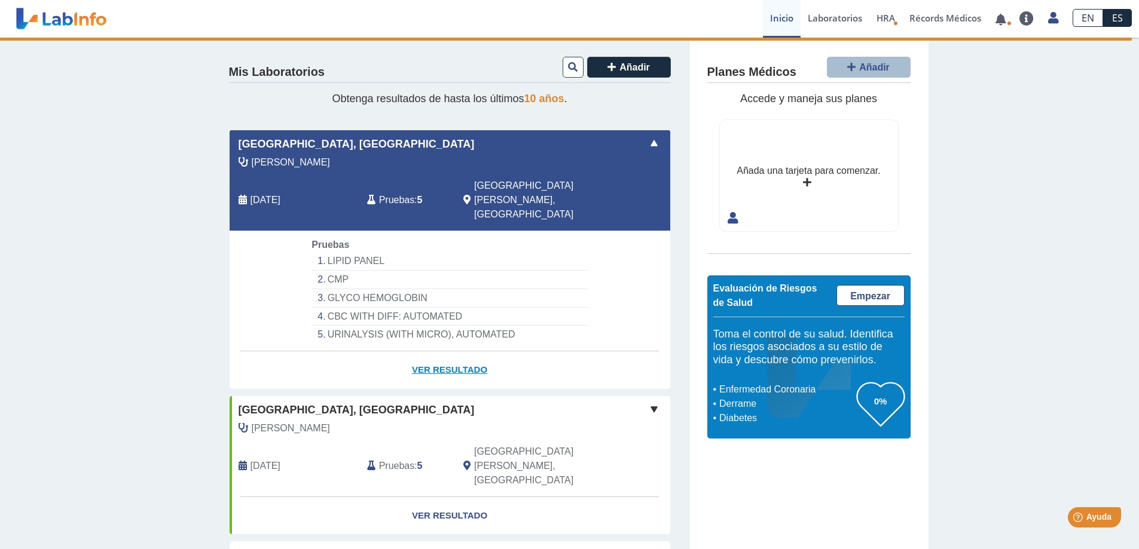
click at [455, 351] on link "Ver Resultado" at bounding box center [450, 370] width 441 height 38
drag, startPoint x: 457, startPoint y: 344, endPoint x: 235, endPoint y: 385, distance: 225.6
click at [455, 351] on link "Ver Resultado" at bounding box center [450, 370] width 441 height 38
click at [827, 14] on link "Laboratorios" at bounding box center [834, 19] width 69 height 38
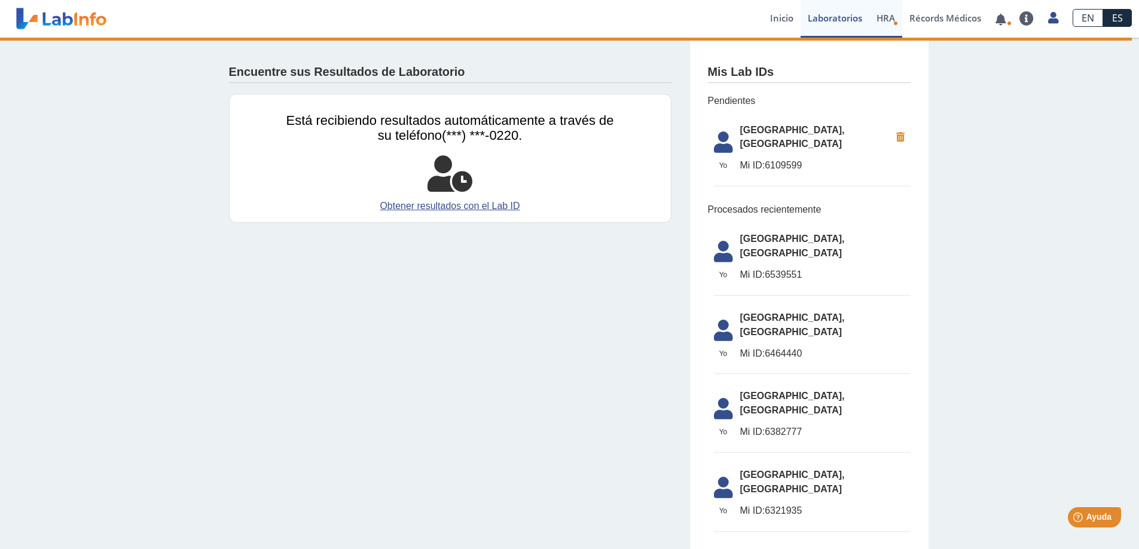
click at [890, 13] on span "HRA" at bounding box center [885, 18] width 19 height 12
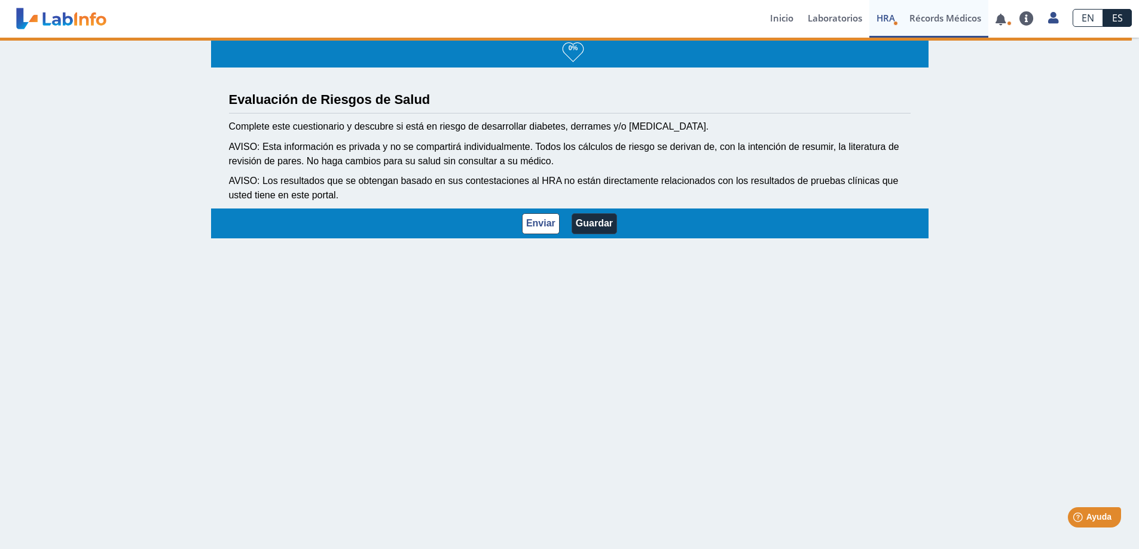
click at [957, 17] on link "Récords Médicos" at bounding box center [945, 19] width 86 height 38
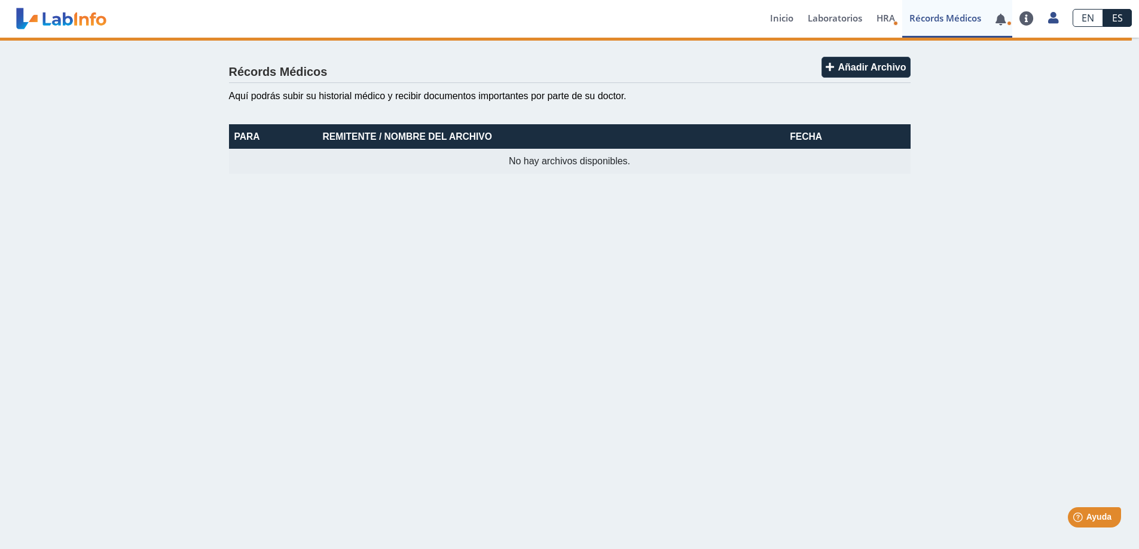
click at [996, 18] on link at bounding box center [1000, 19] width 25 height 9
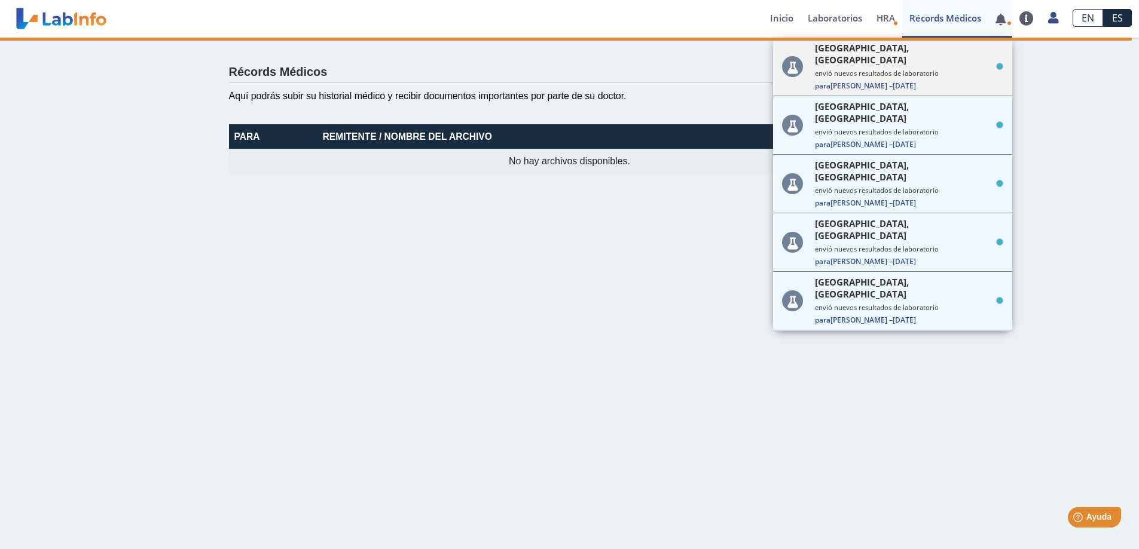
click at [956, 69] on small "envió nuevos resultados de laboratorio" at bounding box center [909, 73] width 188 height 9
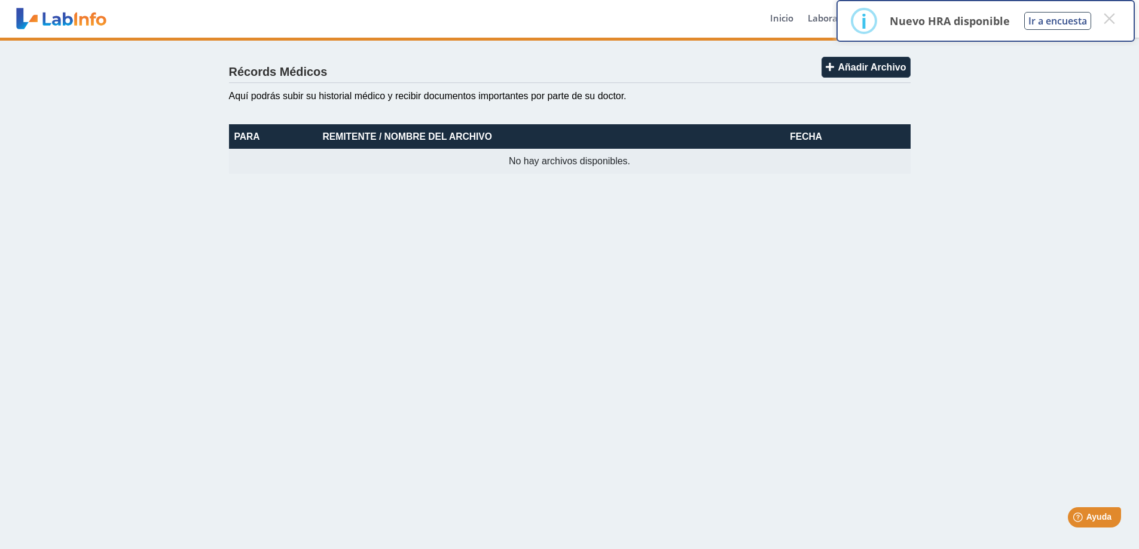
click at [999, 21] on p "Nuevo HRA disponible" at bounding box center [949, 21] width 120 height 14
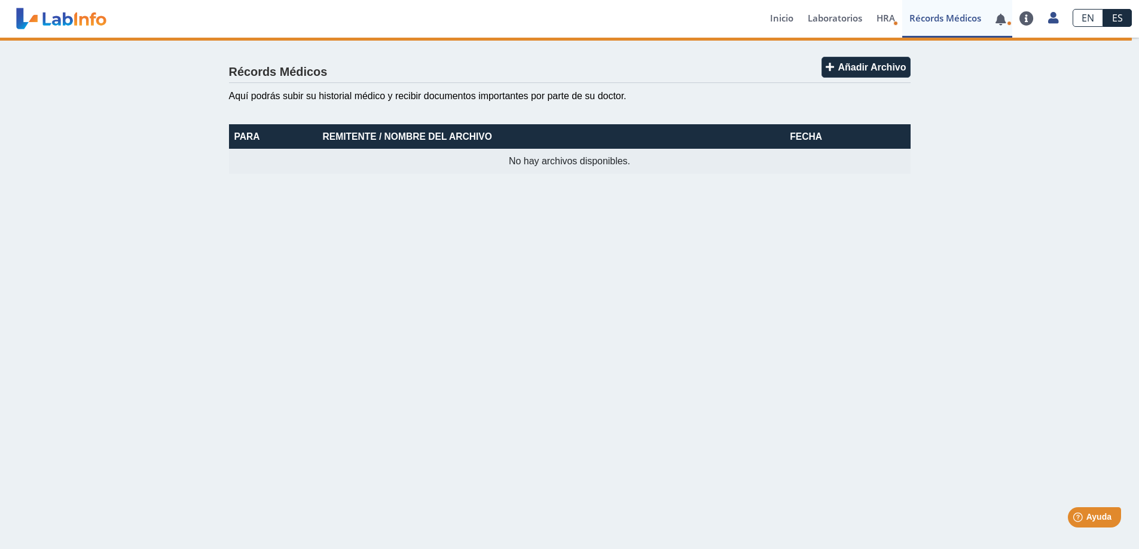
click at [1002, 16] on link at bounding box center [1000, 19] width 25 height 9
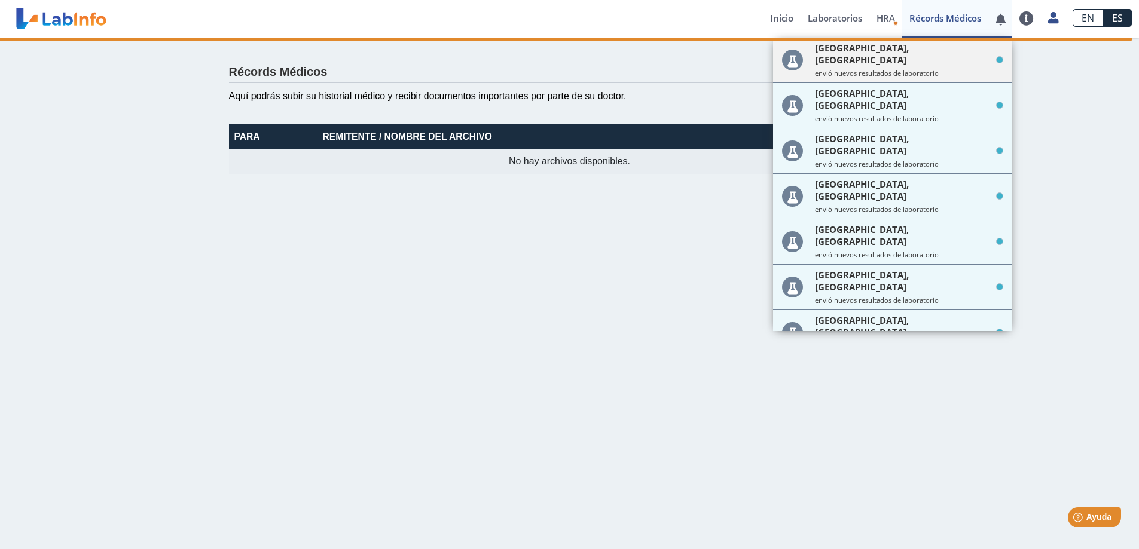
click at [928, 55] on div "Hospital Metropolitano, Rio Piedras envió nuevos resultados de laboratorio" at bounding box center [909, 60] width 188 height 36
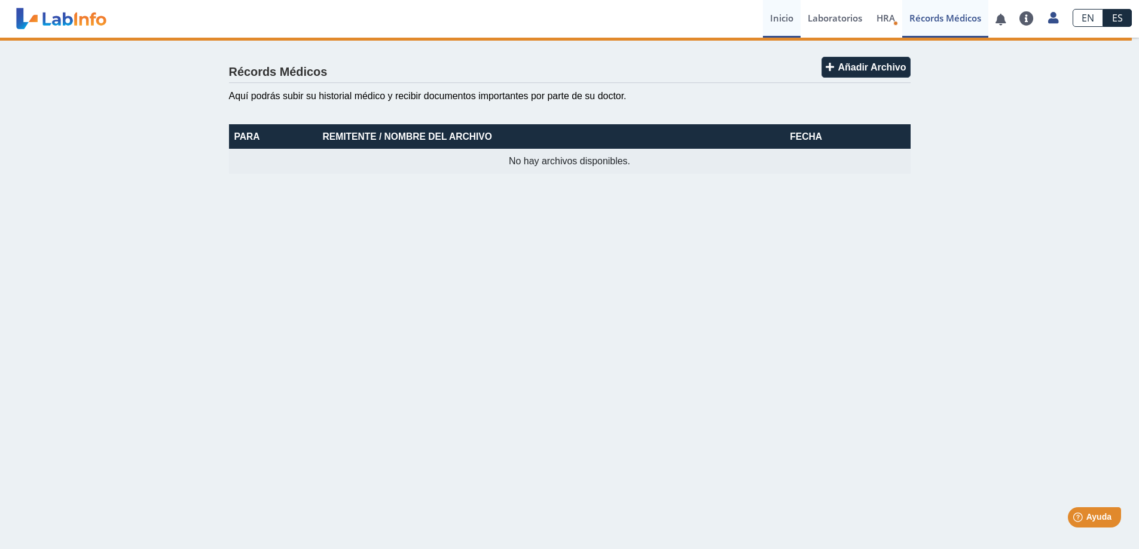
click at [773, 18] on link "Inicio" at bounding box center [782, 19] width 38 height 38
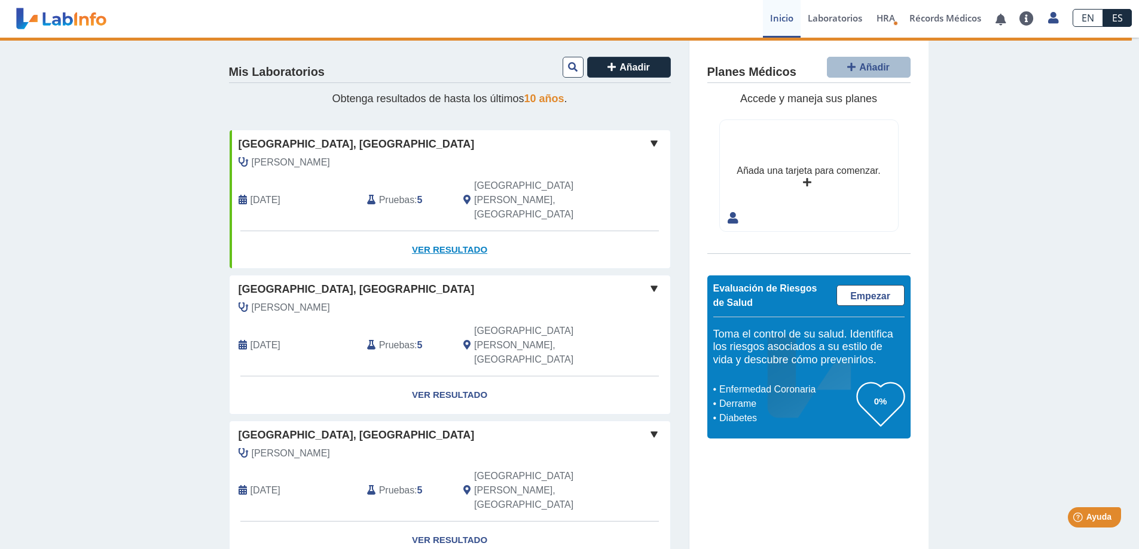
click at [449, 231] on link "Ver Resultado" at bounding box center [450, 250] width 441 height 38
click at [430, 377] on link "Ver Resultado" at bounding box center [450, 396] width 441 height 38
click at [432, 377] on link "Ver Resultado" at bounding box center [450, 396] width 441 height 38
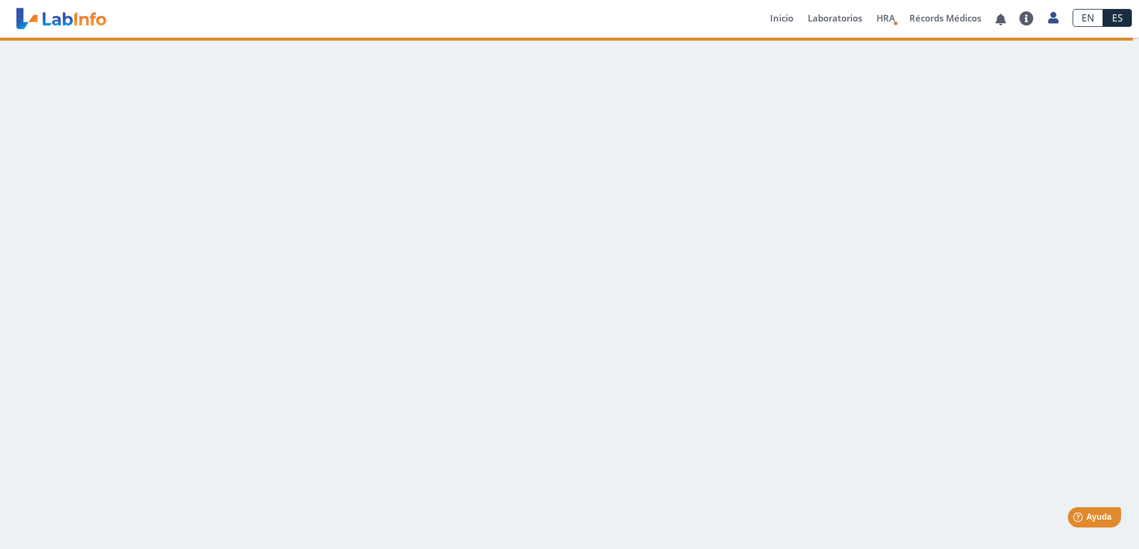
click at [830, 276] on main at bounding box center [569, 294] width 1139 height 512
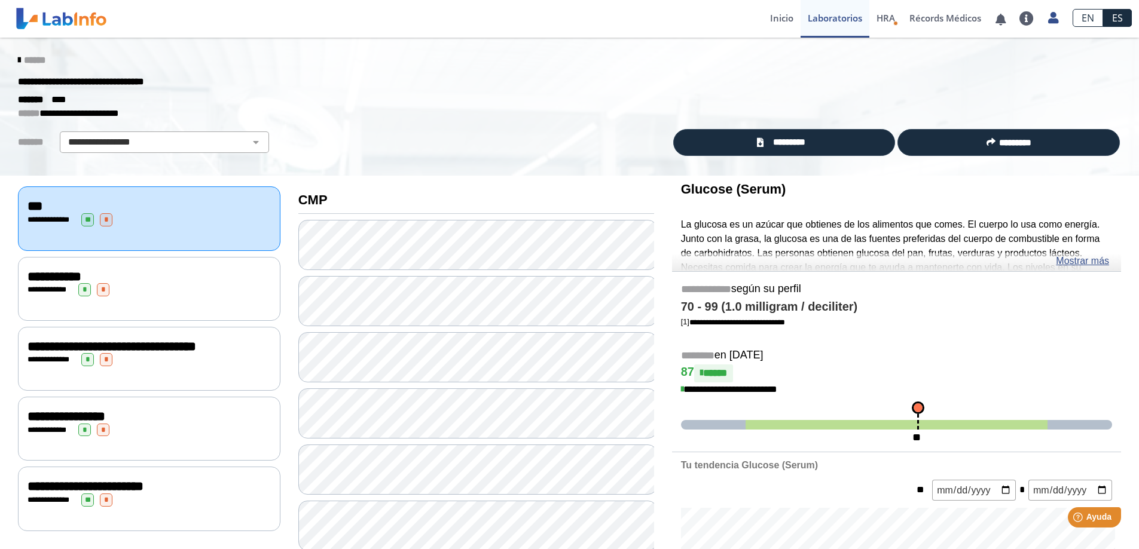
click at [206, 221] on div "**********" at bounding box center [148, 219] width 243 height 13
click at [196, 216] on div "**********" at bounding box center [148, 219] width 243 height 13
click at [195, 215] on div "**********" at bounding box center [148, 219] width 243 height 13
click at [194, 213] on div "**********" at bounding box center [148, 219] width 243 height 13
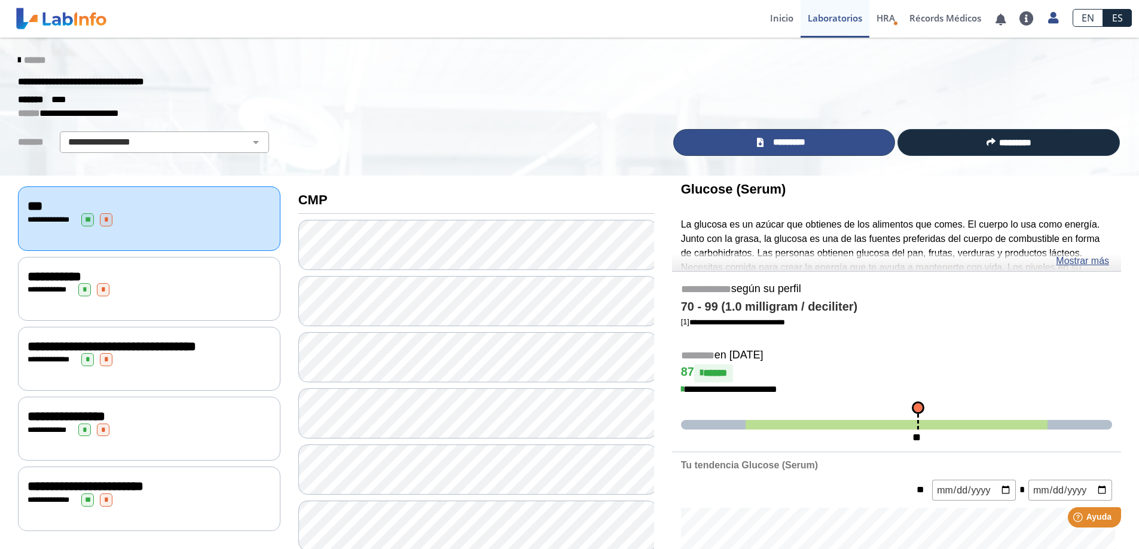
click at [805, 148] on span "*********" at bounding box center [789, 143] width 44 height 14
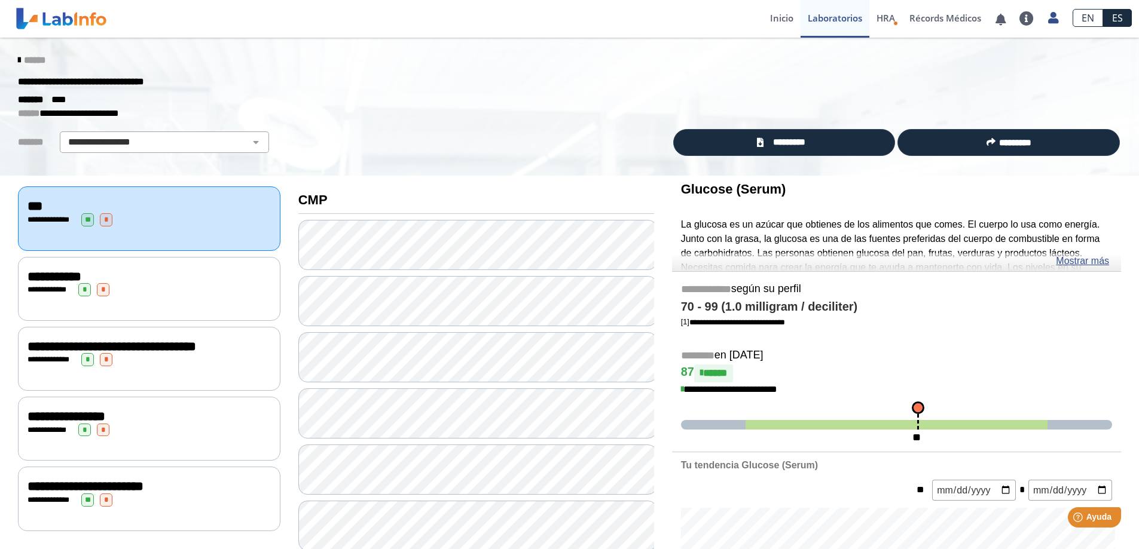
click at [196, 213] on div "**********" at bounding box center [148, 219] width 243 height 13
click at [196, 214] on div "**********" at bounding box center [148, 219] width 243 height 13
click at [197, 214] on div "**********" at bounding box center [148, 219] width 243 height 13
click at [172, 271] on div "**********" at bounding box center [148, 277] width 243 height 14
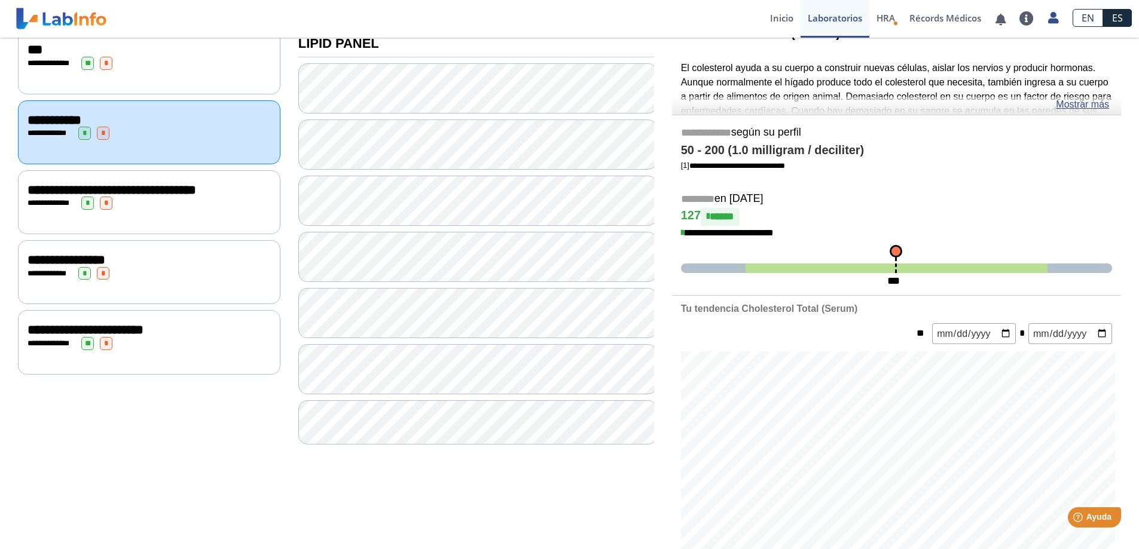
scroll to position [179, 0]
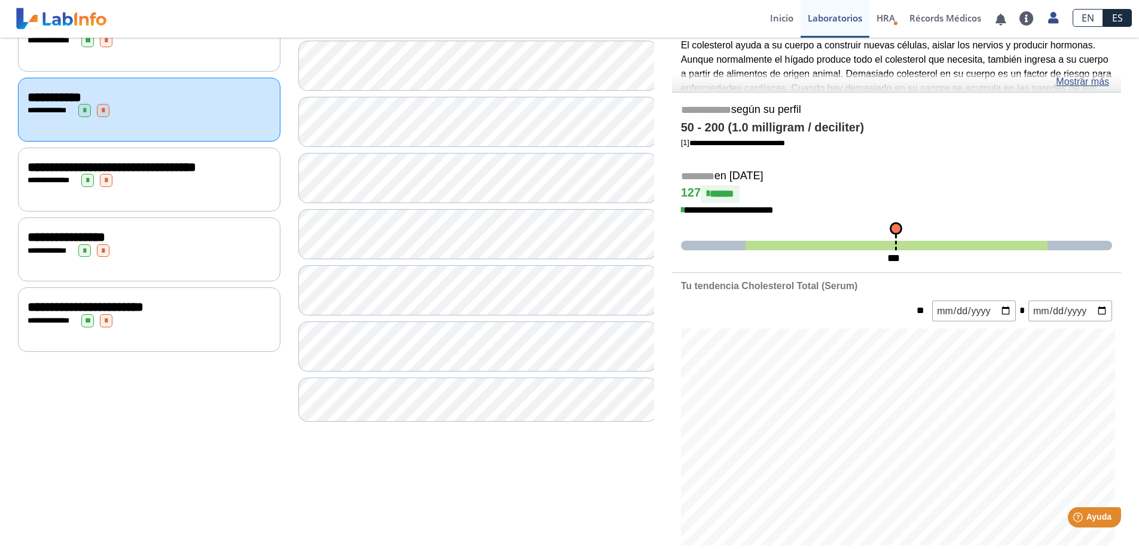
click at [178, 208] on div "**********" at bounding box center [149, 180] width 262 height 64
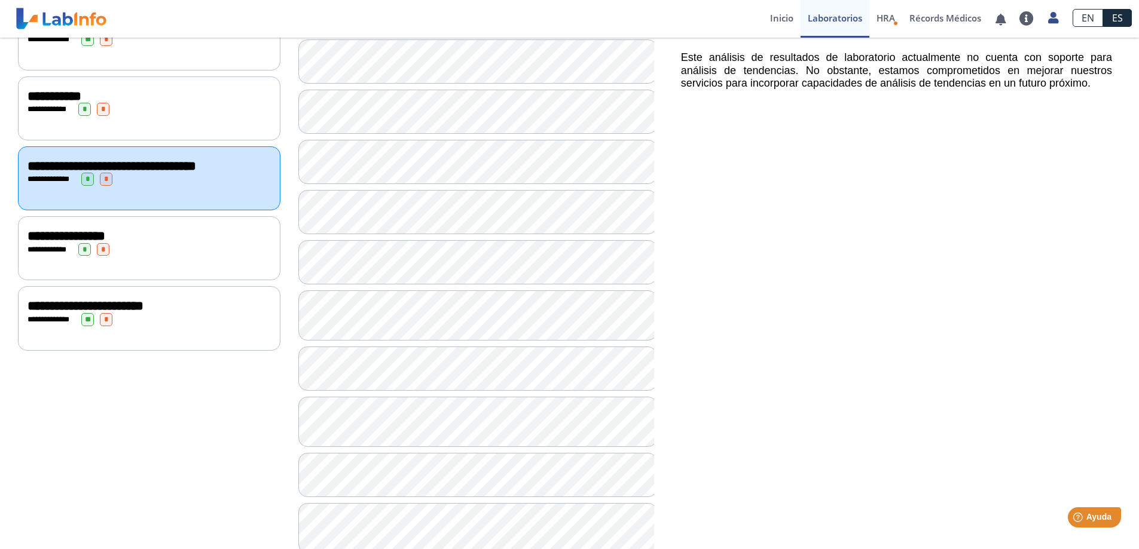
click at [123, 265] on div "**********" at bounding box center [149, 248] width 262 height 64
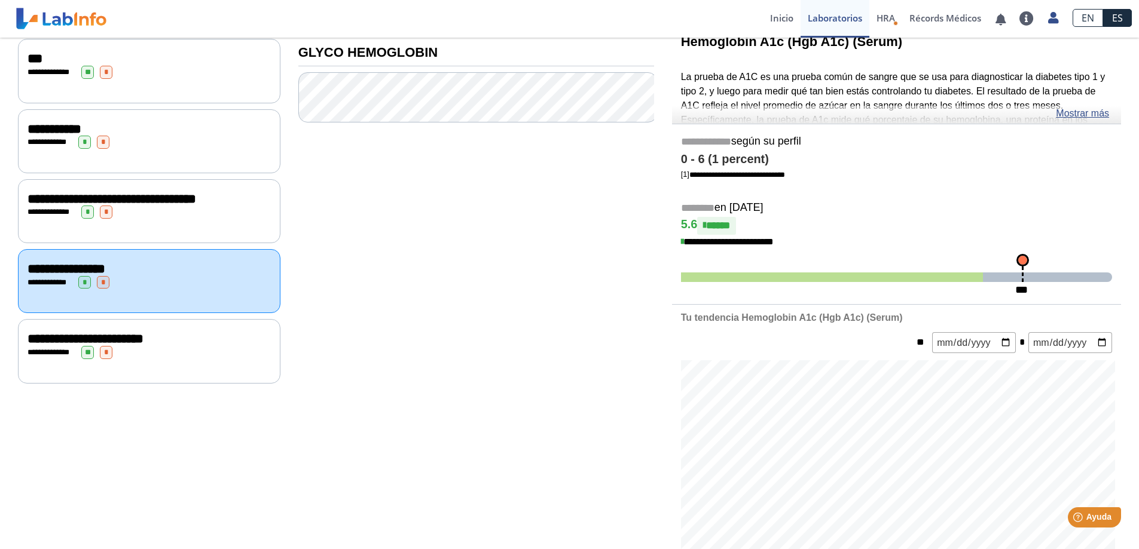
scroll to position [179, 0]
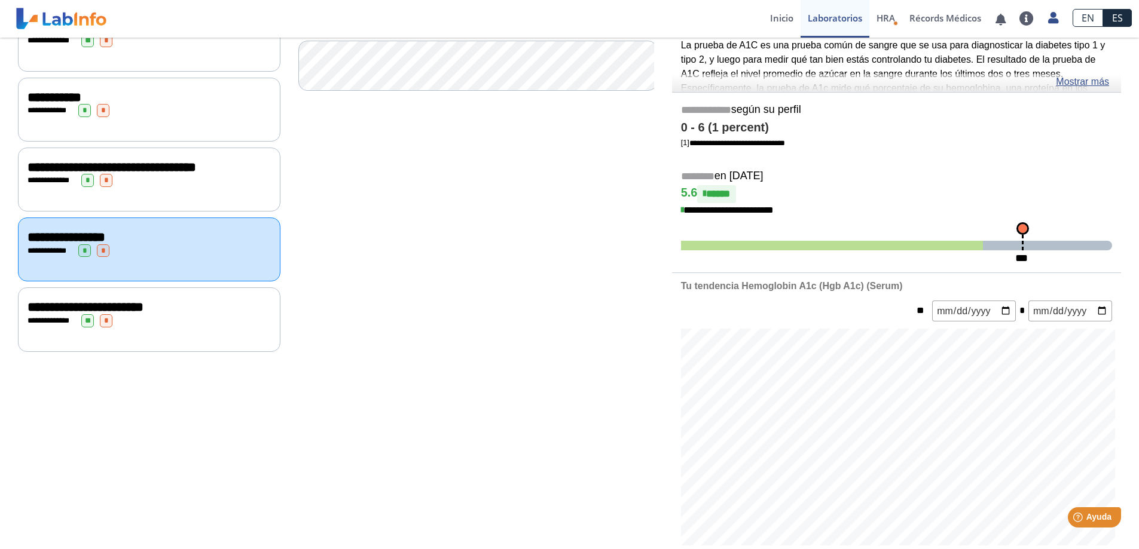
click at [143, 314] on span "**********" at bounding box center [85, 307] width 116 height 13
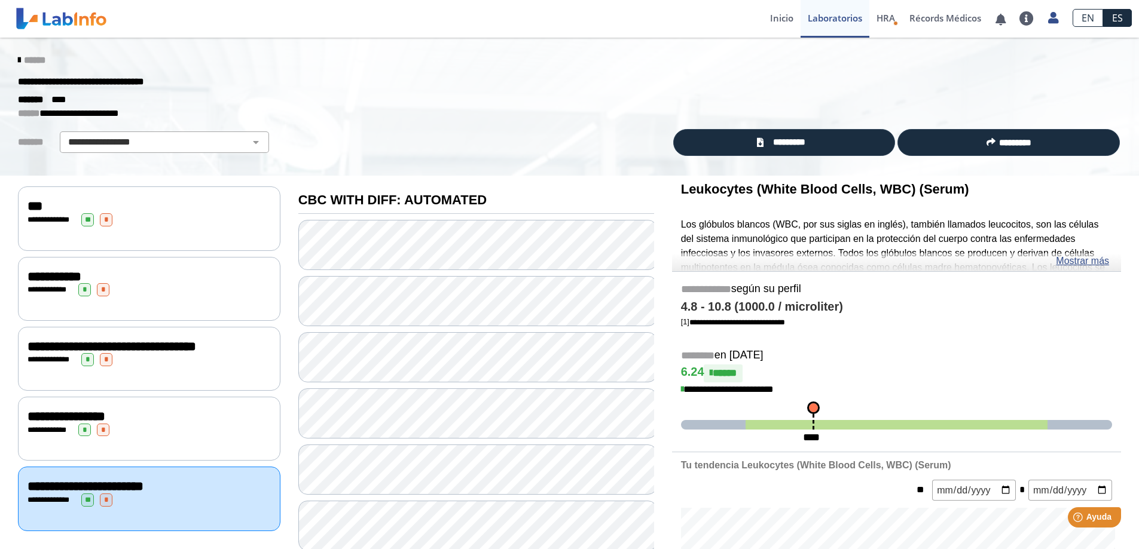
click at [169, 230] on div "**********" at bounding box center [149, 219] width 262 height 64
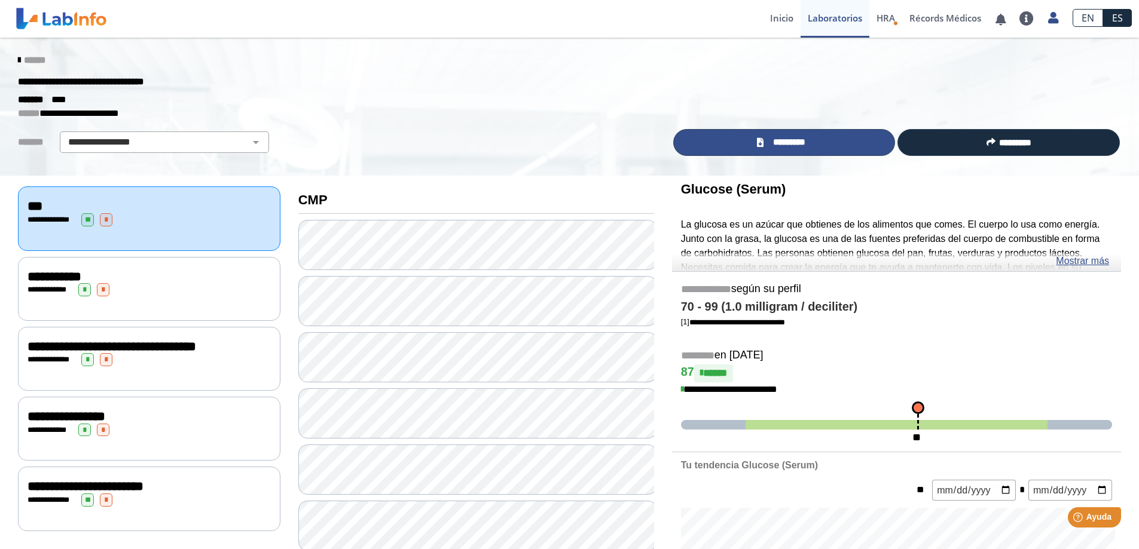
click at [805, 146] on span "*********" at bounding box center [789, 143] width 44 height 14
click at [816, 144] on link "*********" at bounding box center [784, 142] width 222 height 27
click at [818, 139] on link "*********" at bounding box center [784, 142] width 222 height 27
click at [834, 149] on link "*********" at bounding box center [784, 142] width 222 height 27
click at [775, 142] on span "*********" at bounding box center [789, 143] width 44 height 14
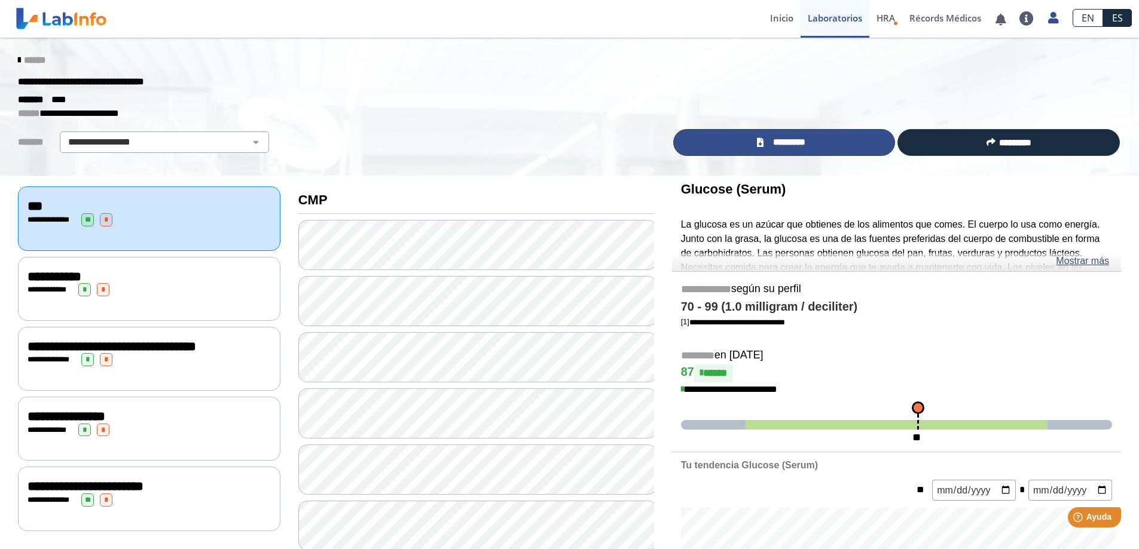
click at [829, 141] on link "*********" at bounding box center [784, 142] width 222 height 27
